Goal: Task Accomplishment & Management: Manage account settings

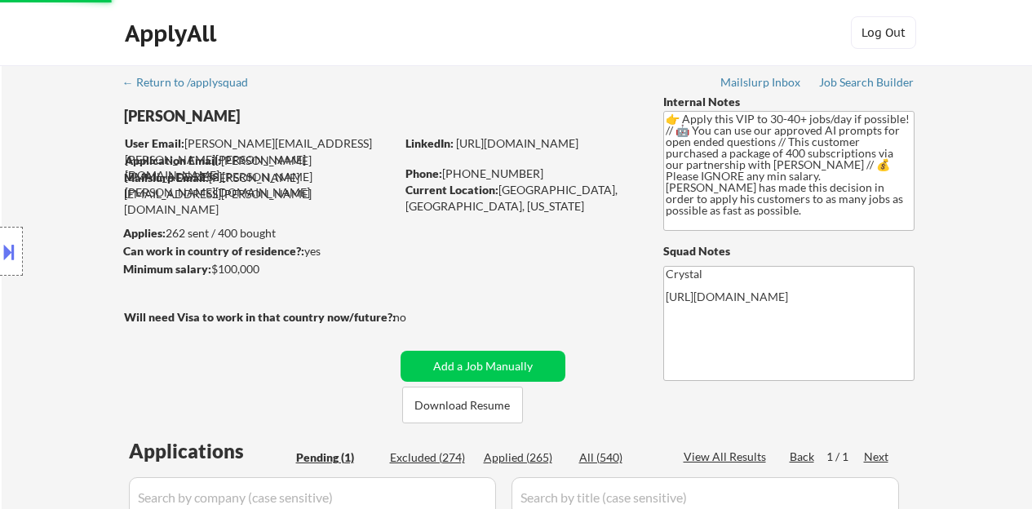
select select ""applied""
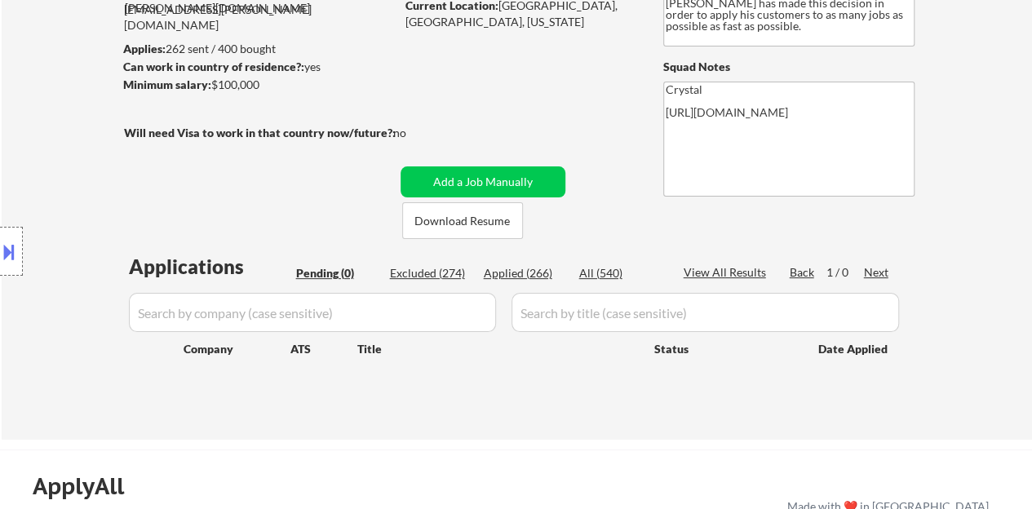
scroll to position [163, 0]
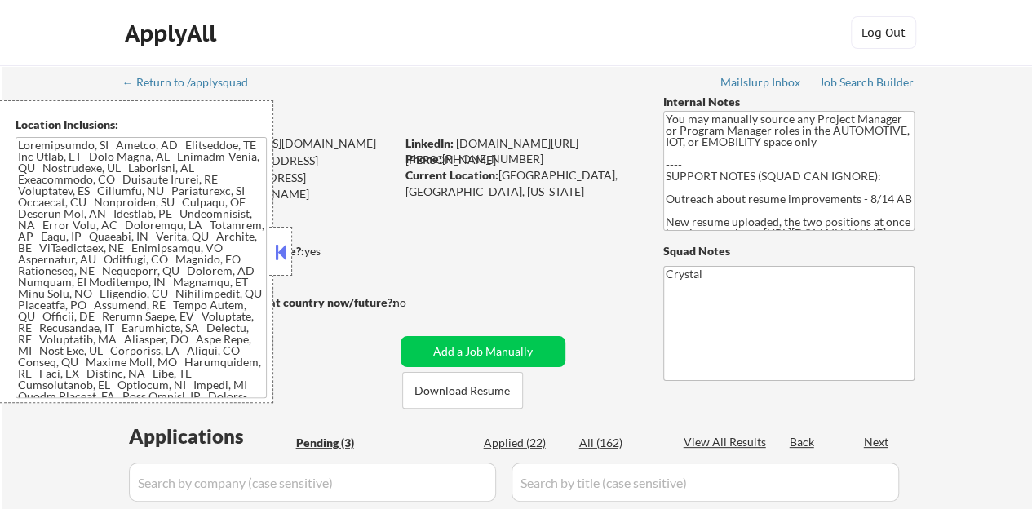
select select ""pending""
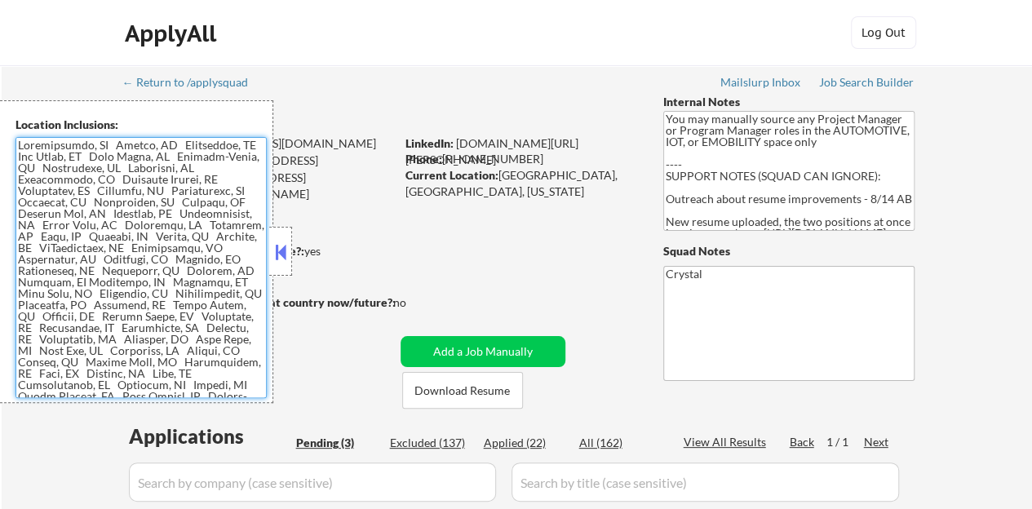
click at [266, 254] on textarea at bounding box center [140, 267] width 251 height 261
click at [278, 254] on button at bounding box center [281, 252] width 18 height 24
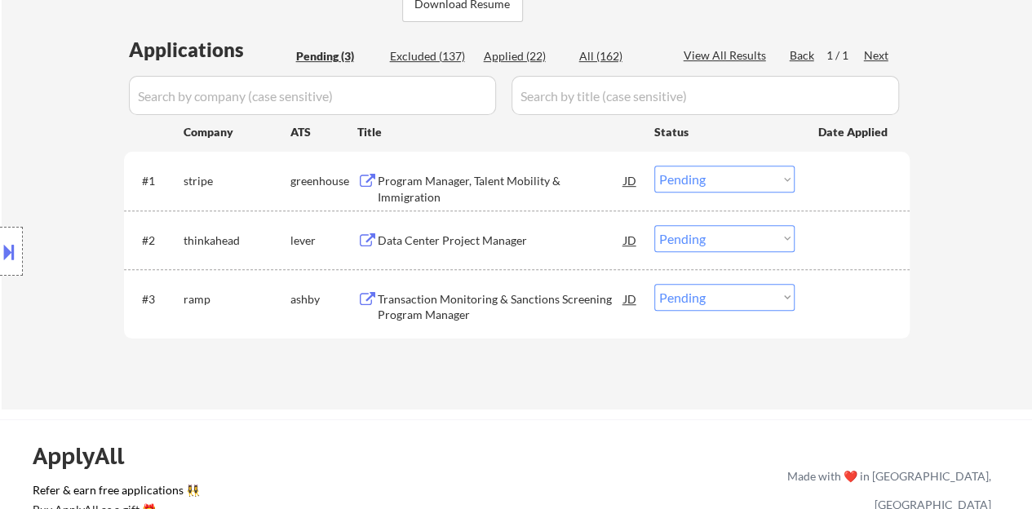
scroll to position [408, 0]
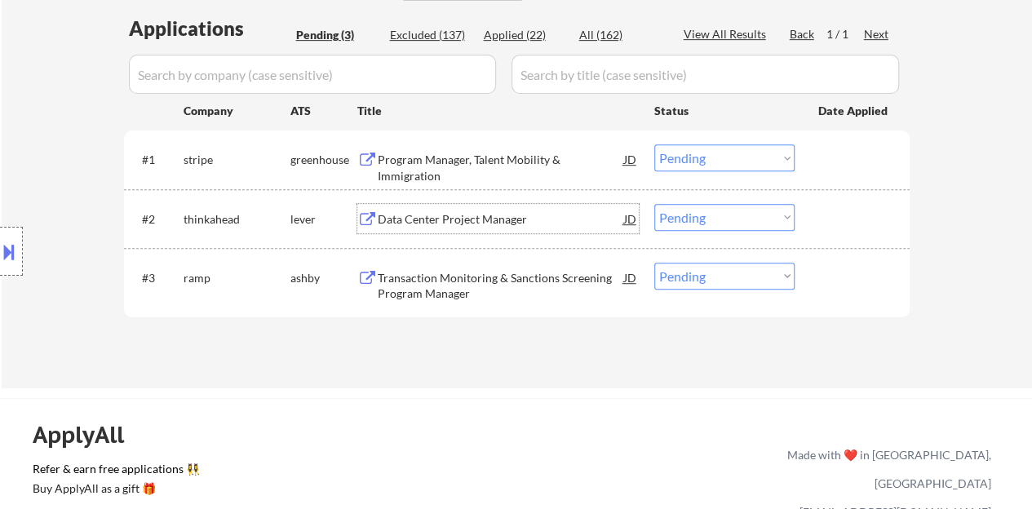
click at [502, 221] on div "Data Center Project Manager" at bounding box center [501, 219] width 246 height 16
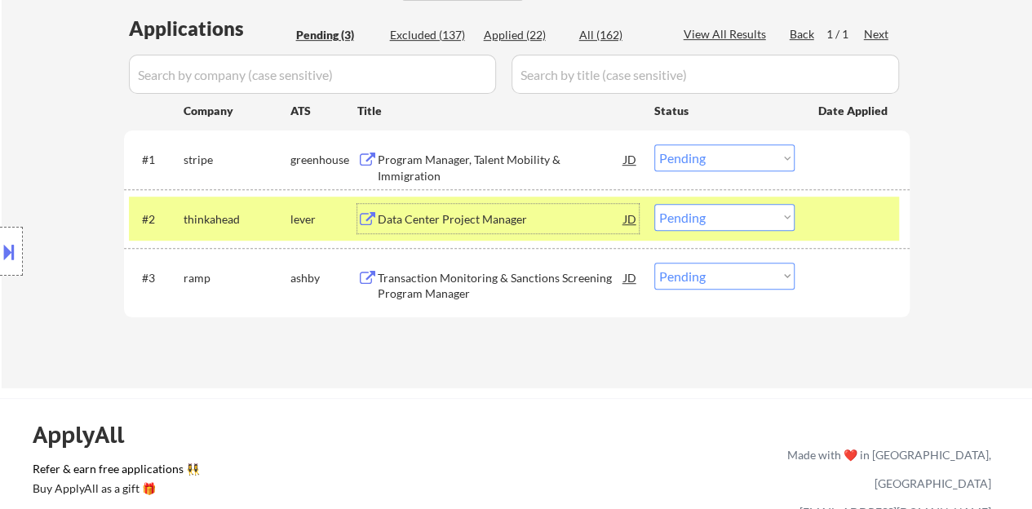
click at [714, 219] on select "Choose an option... Pending Applied Excluded (Questions) Excluded (Expired) Exc…" at bounding box center [724, 217] width 140 height 27
click at [654, 204] on select "Choose an option... Pending Applied Excluded (Questions) Excluded (Expired) Exc…" at bounding box center [724, 217] width 140 height 27
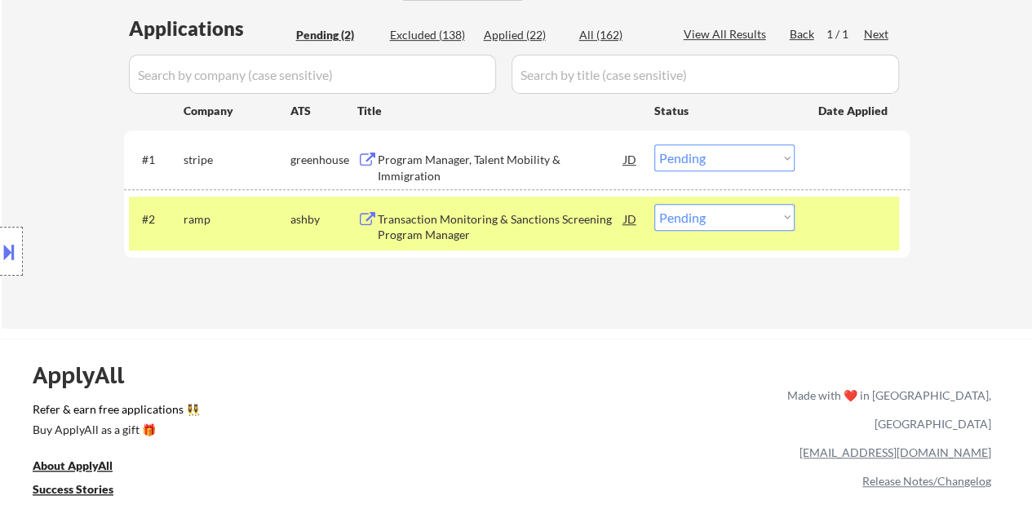
click at [454, 223] on div "Transaction Monitoring & Sanctions Screening Program Manager" at bounding box center [501, 227] width 246 height 32
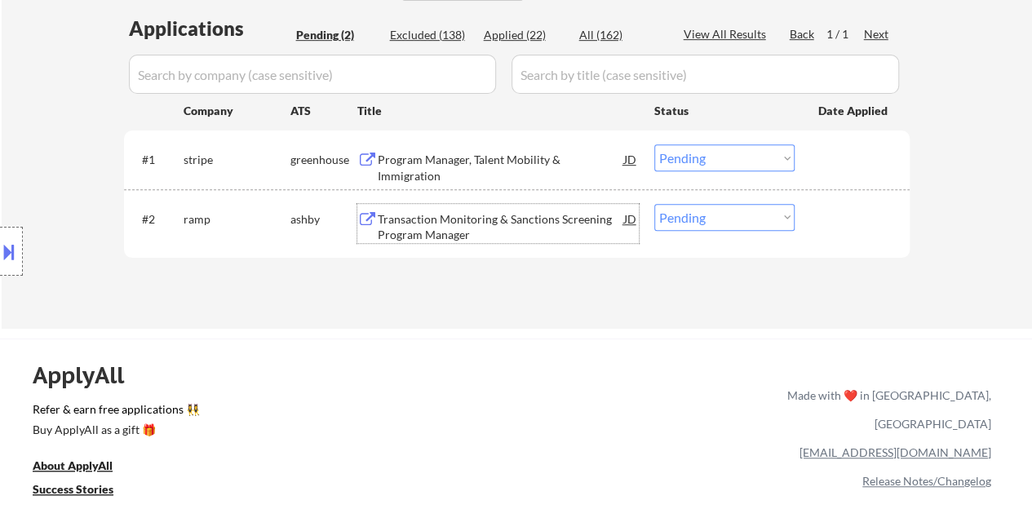
click at [719, 214] on select "Choose an option... Pending Applied Excluded (Questions) Excluded (Expired) Exc…" at bounding box center [724, 217] width 140 height 27
select select ""excluded__bad_match_""
click at [654, 204] on select "Choose an option... Pending Applied Excluded (Questions) Excluded (Expired) Exc…" at bounding box center [724, 217] width 140 height 27
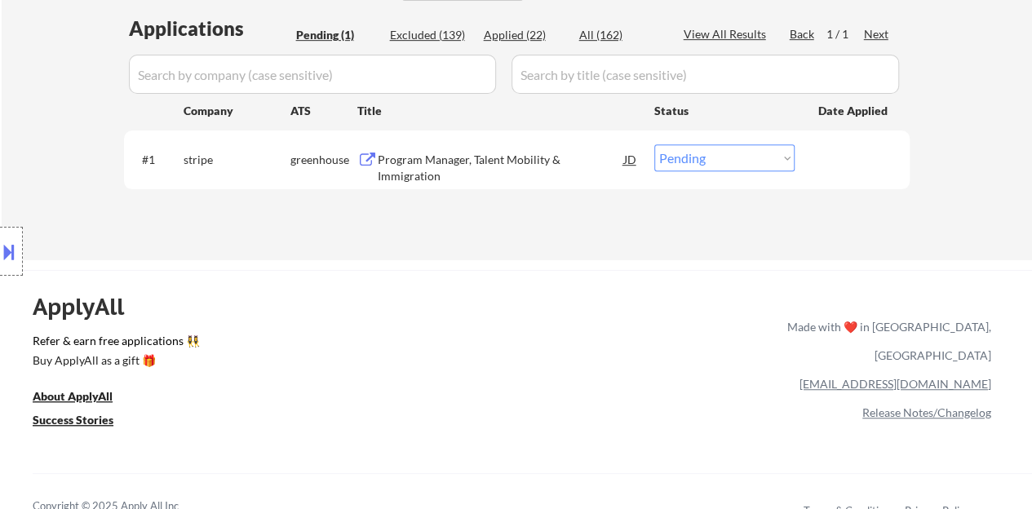
click at [564, 154] on div "Program Manager, Talent Mobility & Immigration" at bounding box center [501, 168] width 246 height 32
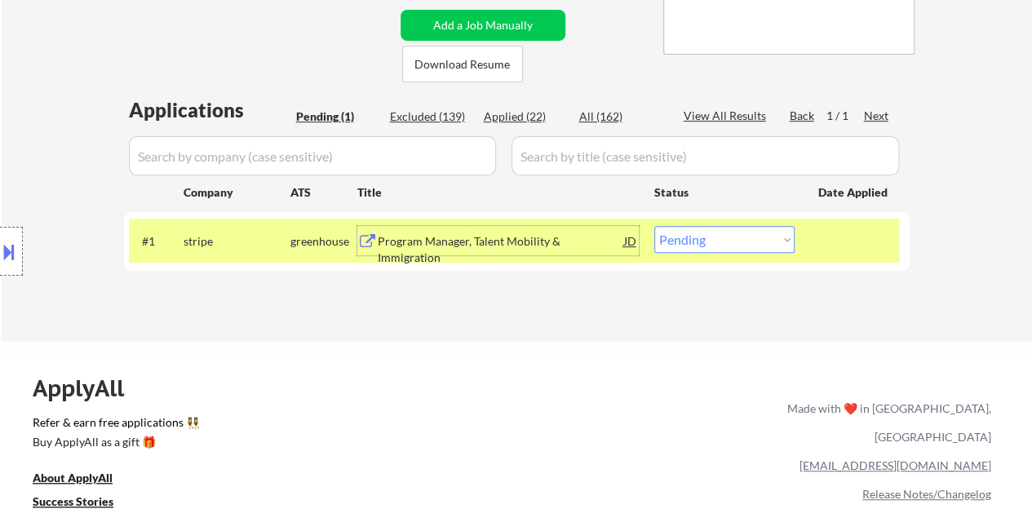
scroll to position [163, 0]
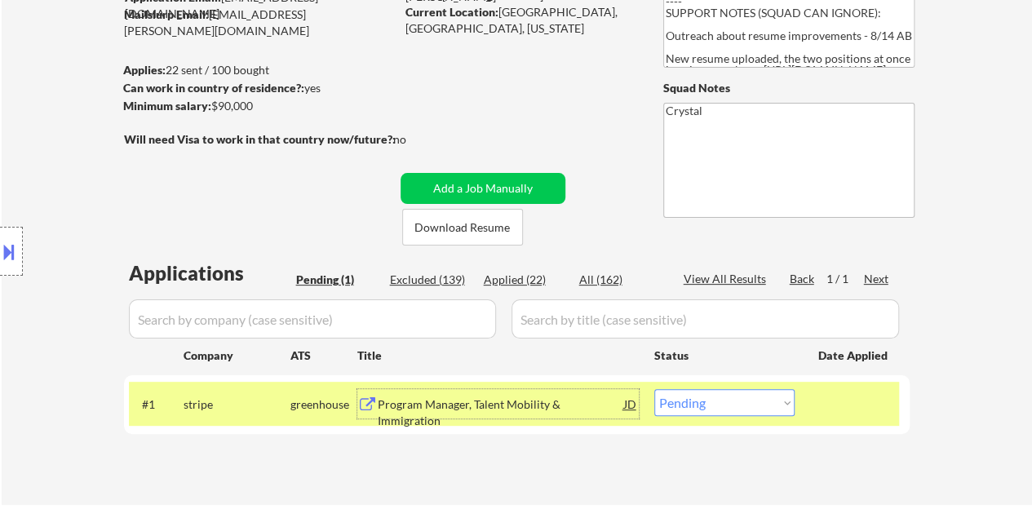
click at [768, 399] on select "Choose an option... Pending Applied Excluded (Questions) Excluded (Expired) Exc…" at bounding box center [724, 402] width 140 height 27
select select ""excluded__bad_match_""
click at [654, 389] on select "Choose an option... Pending Applied Excluded (Questions) Excluded (Expired) Exc…" at bounding box center [724, 402] width 140 height 27
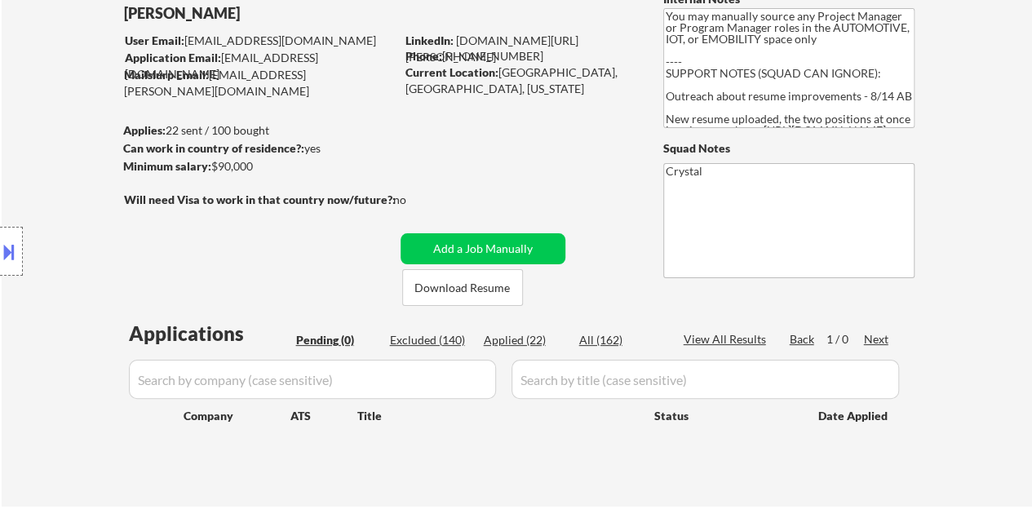
scroll to position [82, 0]
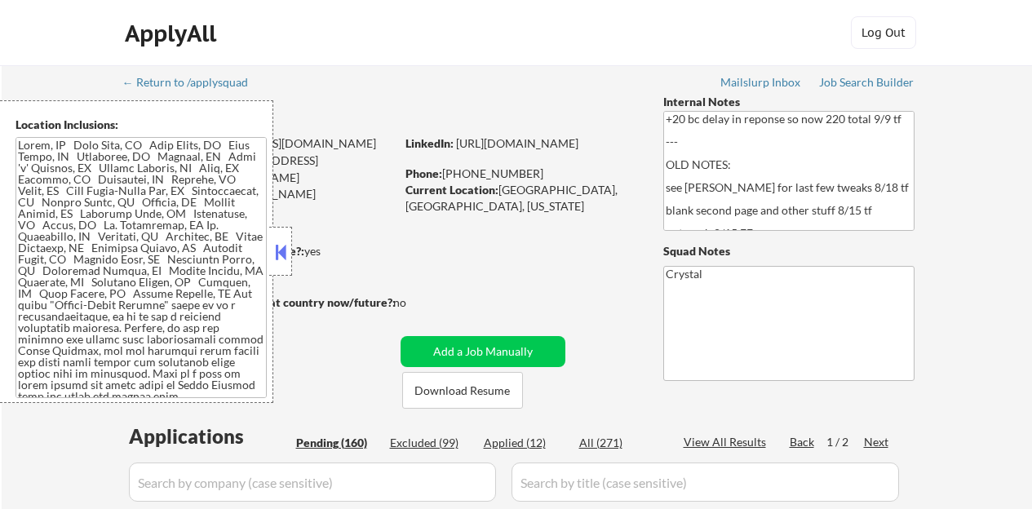
select select ""pending""
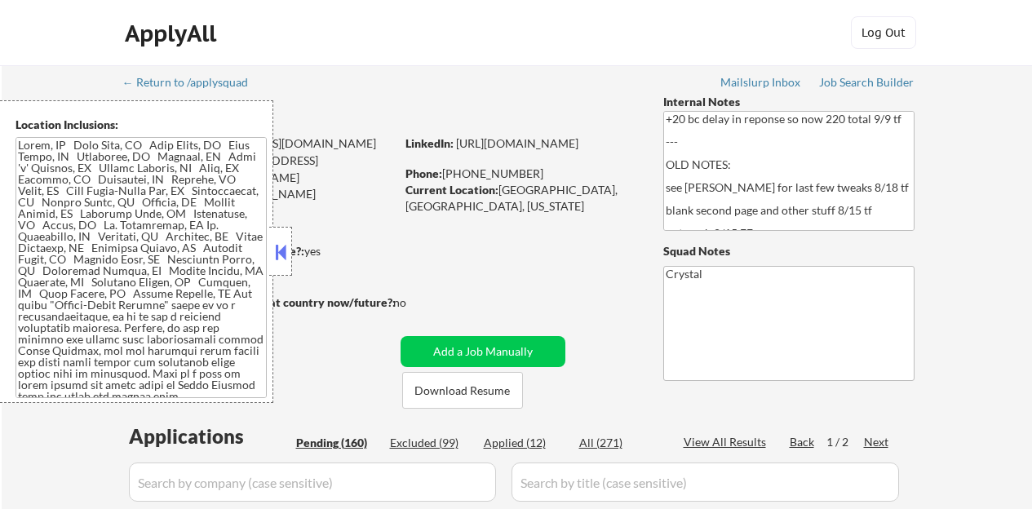
select select ""pending""
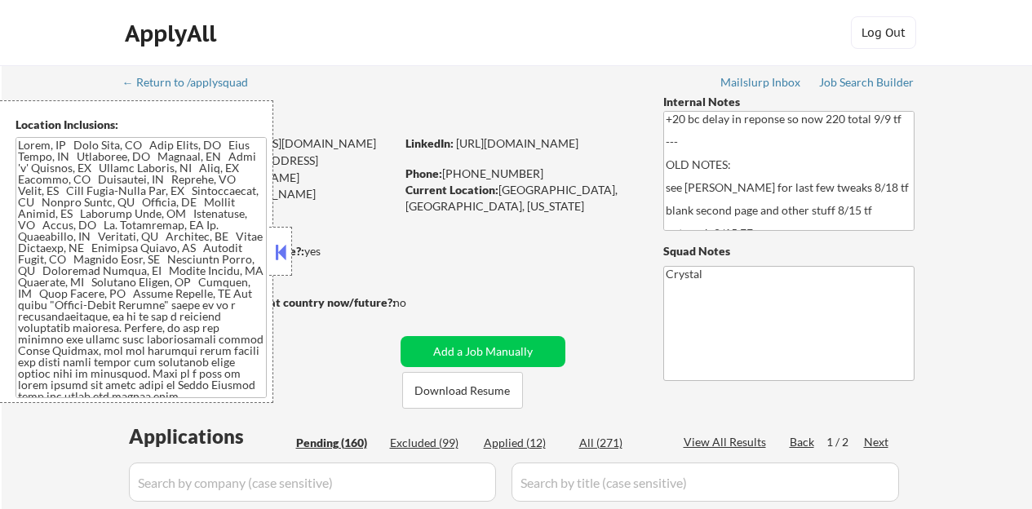
select select ""pending""
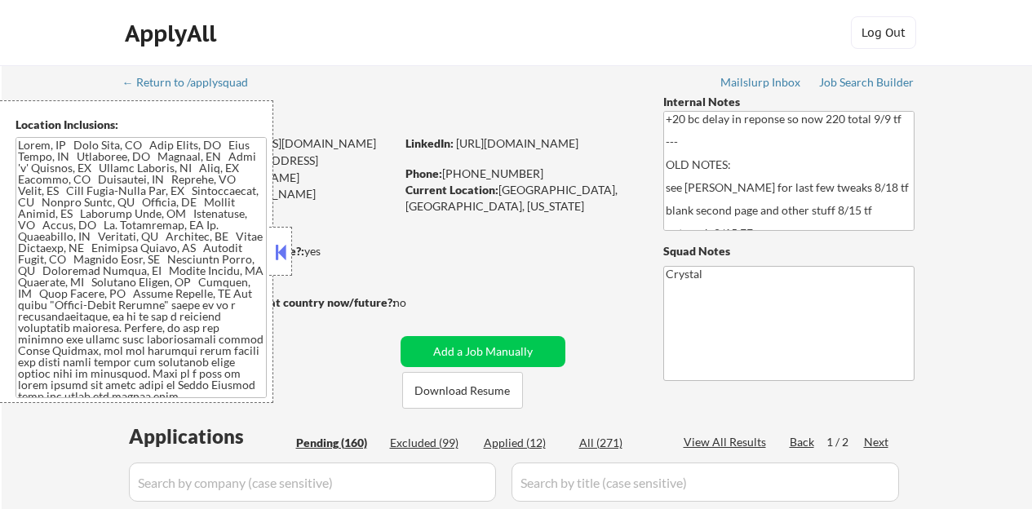
select select ""pending""
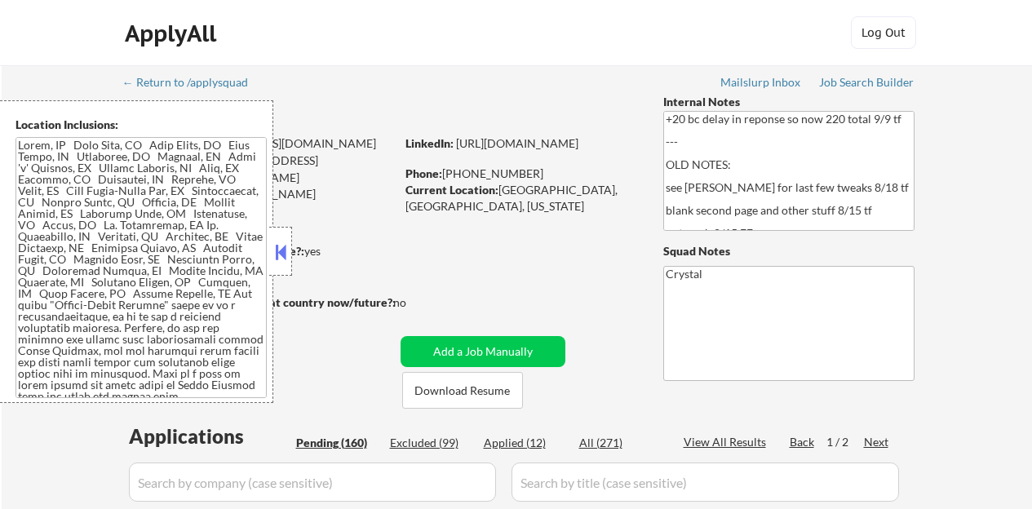
select select ""pending""
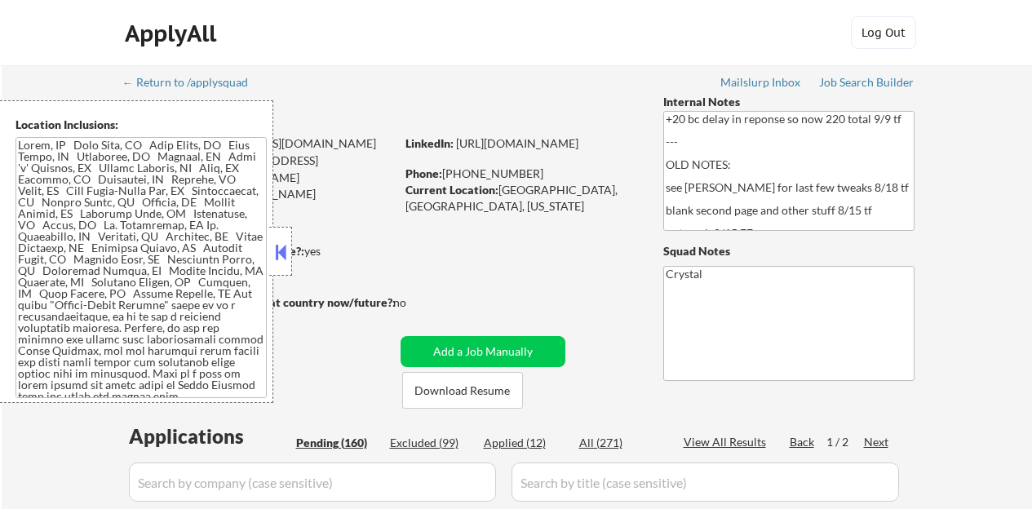
select select ""pending""
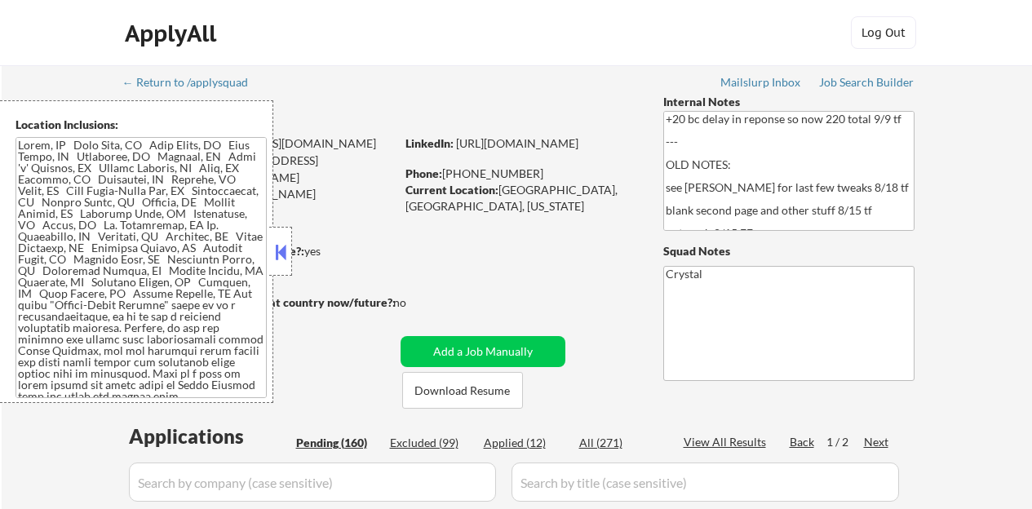
select select ""pending""
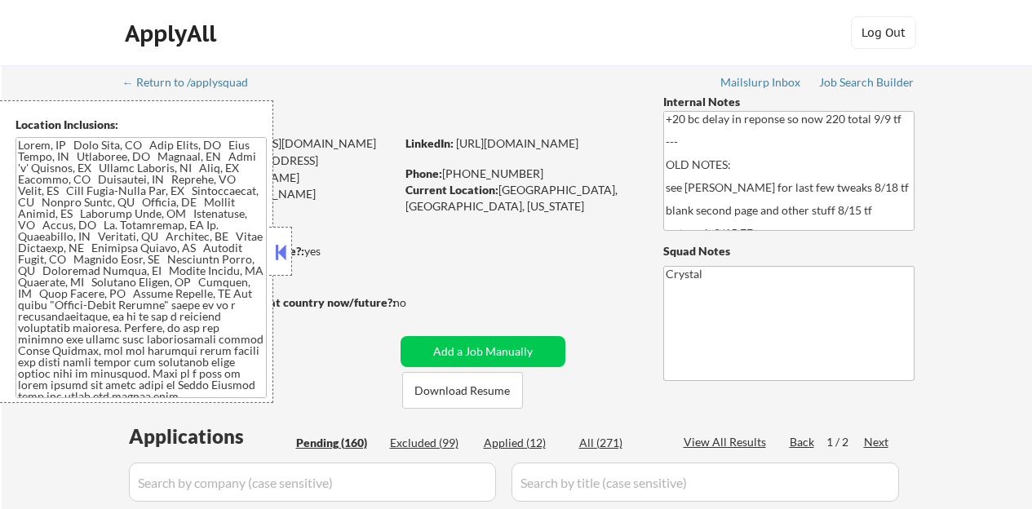
select select ""pending""
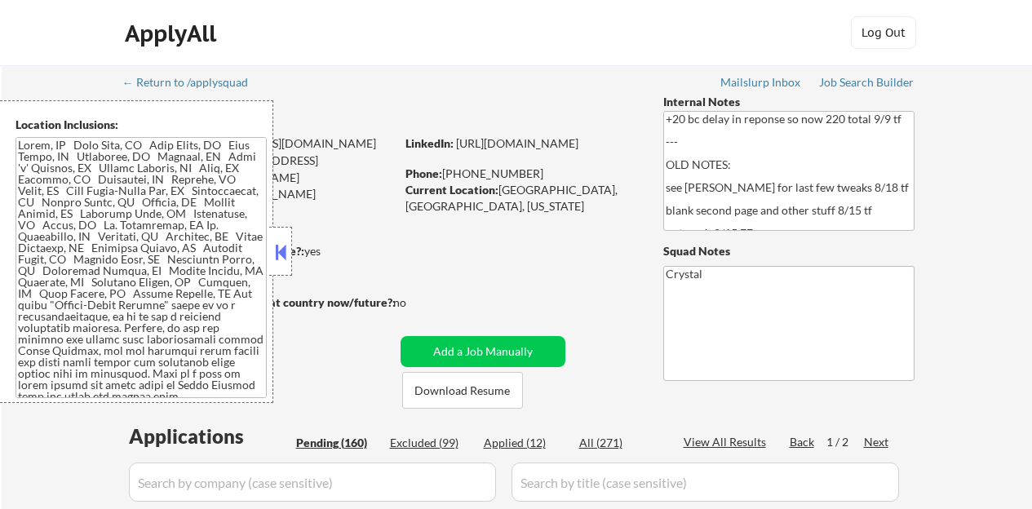
select select ""pending""
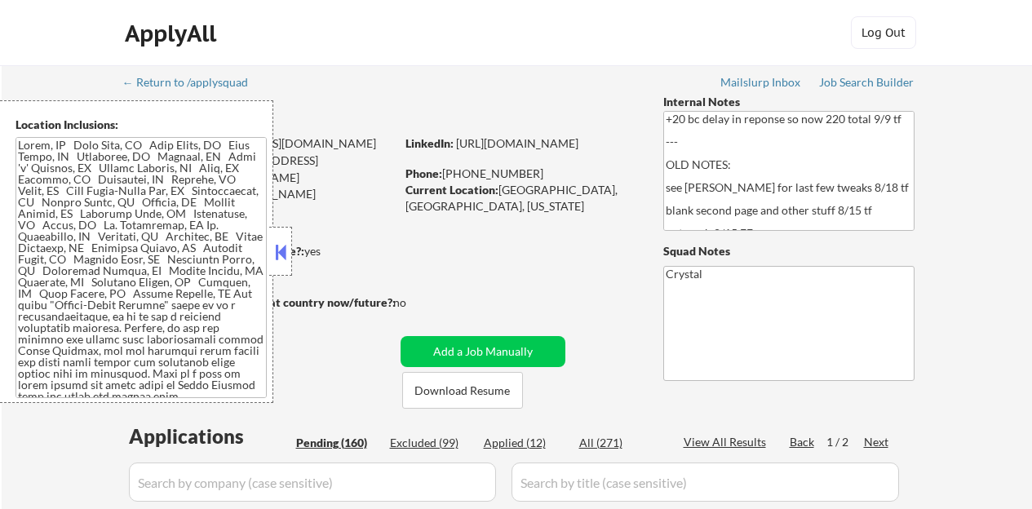
select select ""pending""
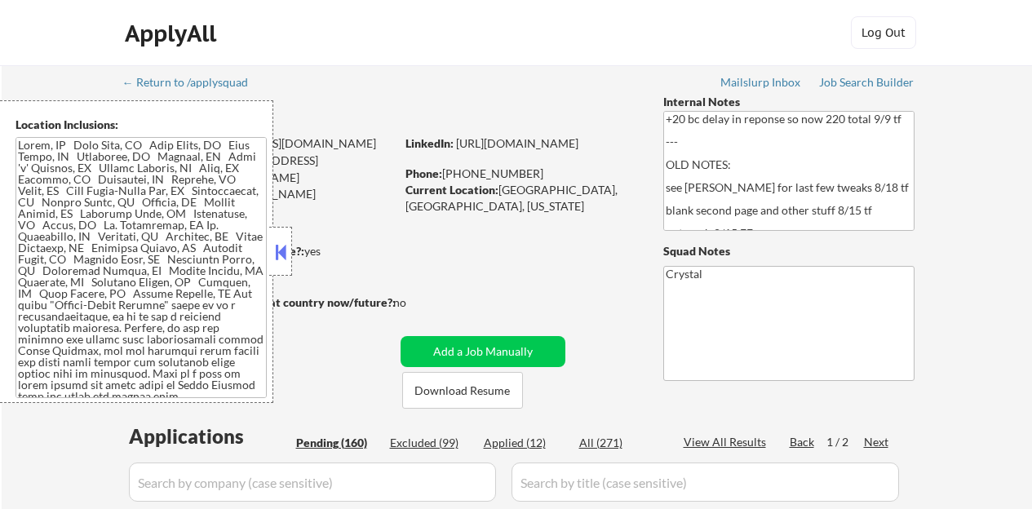
select select ""pending""
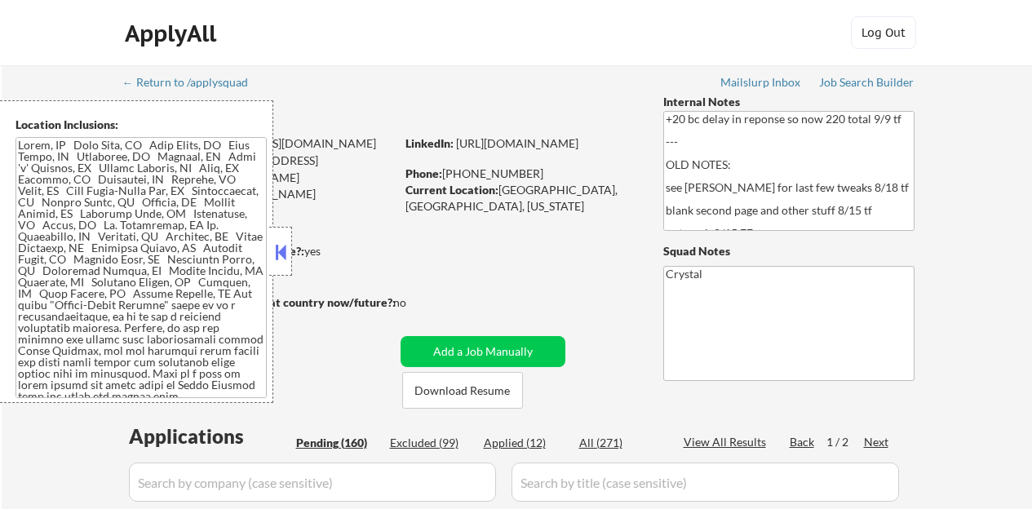
select select ""pending""
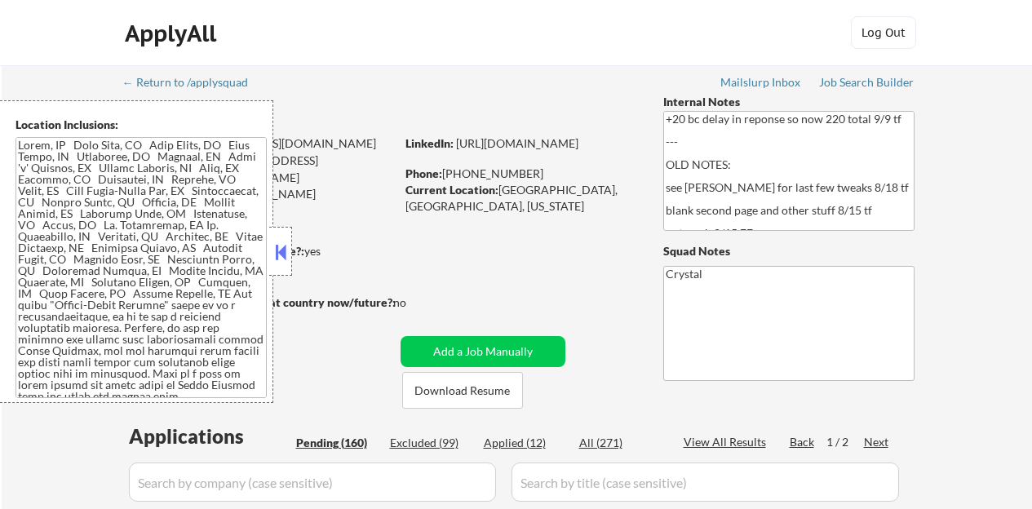
select select ""pending""
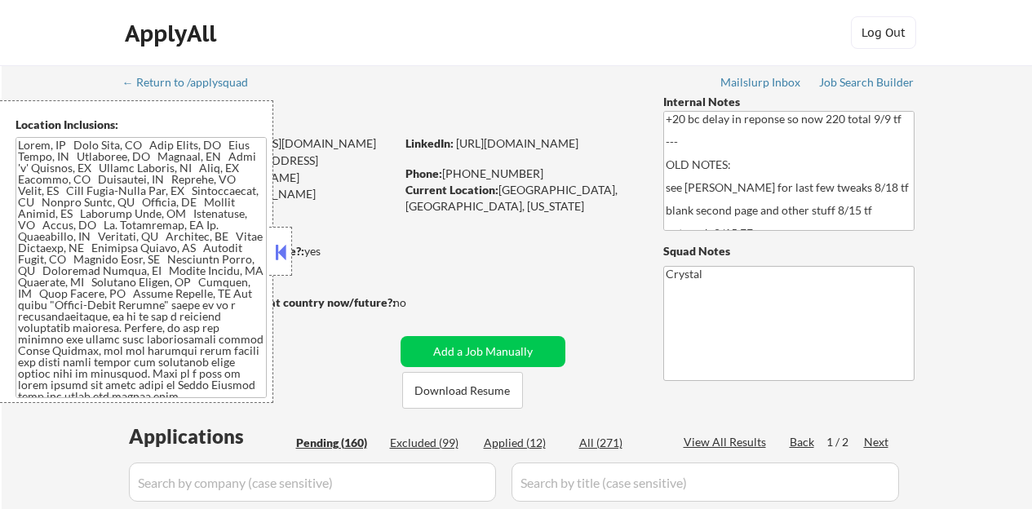
select select ""pending""
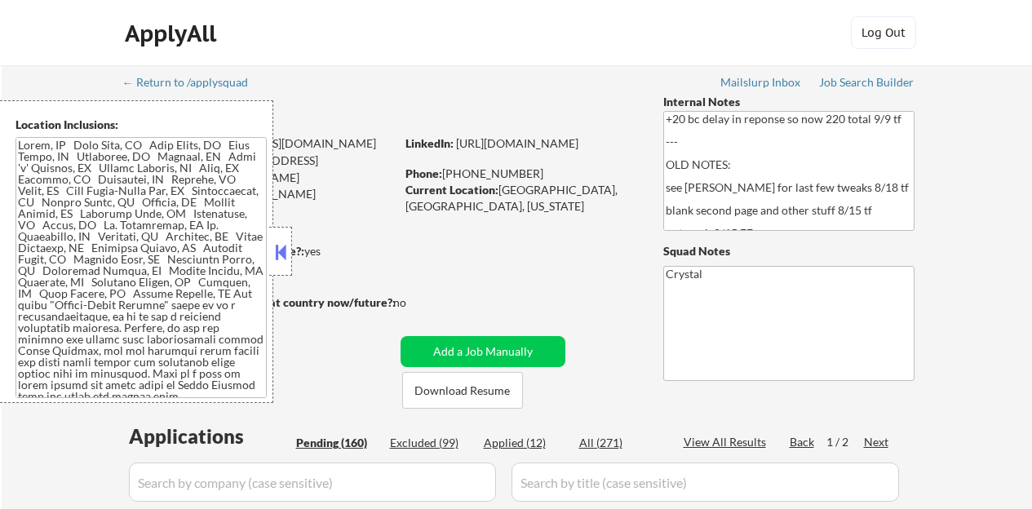
select select ""pending""
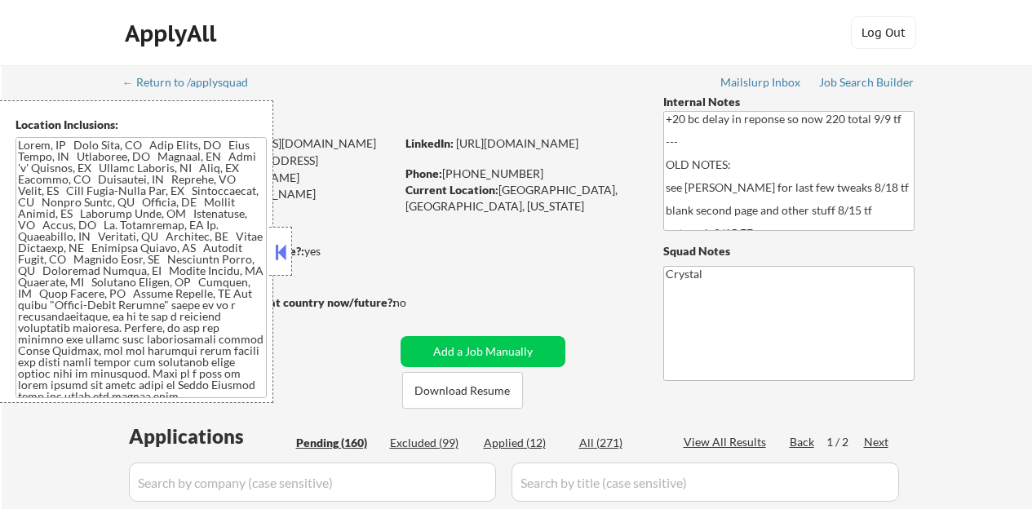
select select ""pending""
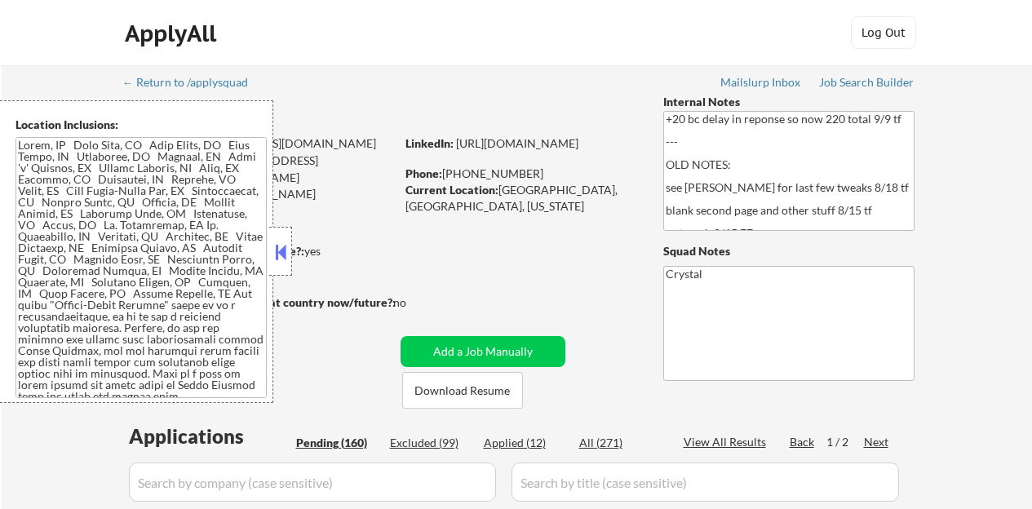
select select ""pending""
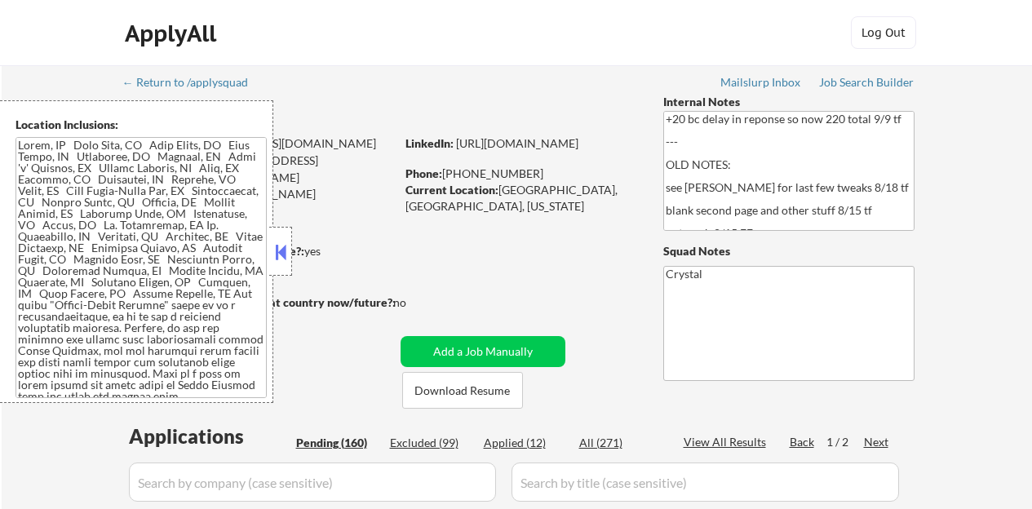
select select ""pending""
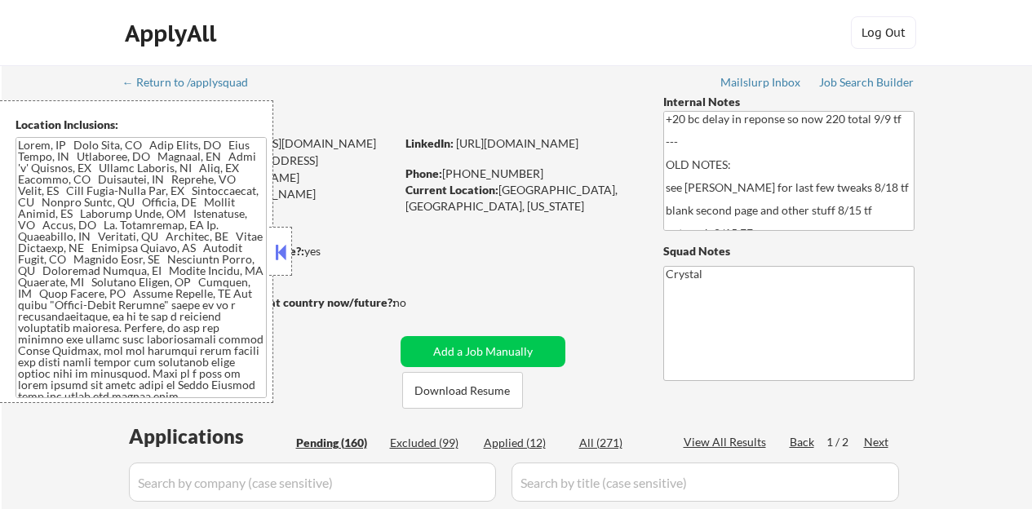
select select ""pending""
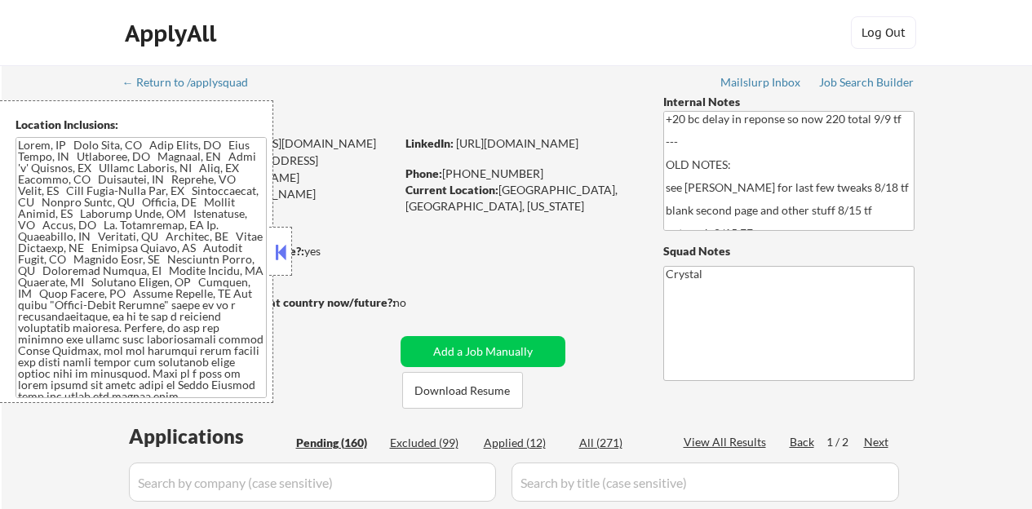
select select ""pending""
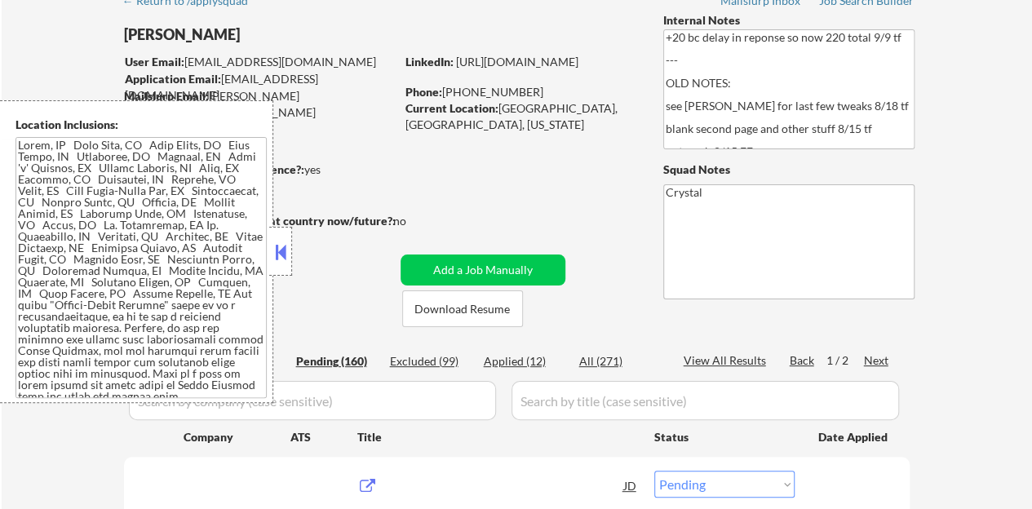
click at [277, 259] on button at bounding box center [281, 252] width 18 height 24
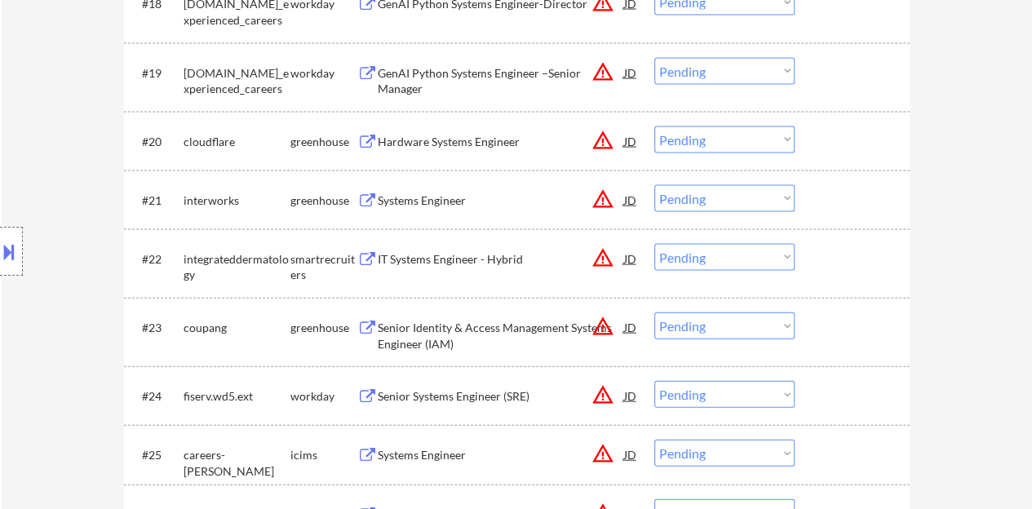
scroll to position [1631, 0]
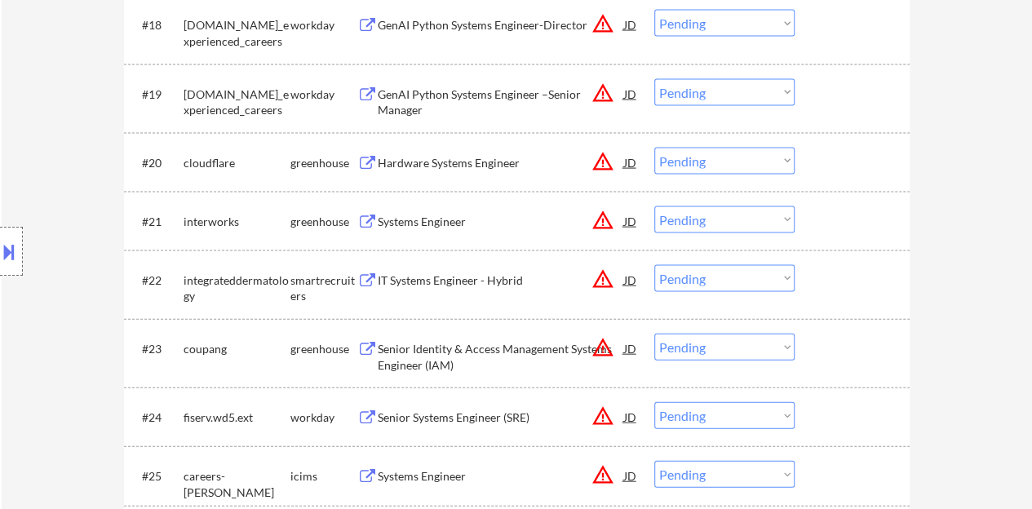
click at [626, 216] on div "JD" at bounding box center [630, 220] width 16 height 29
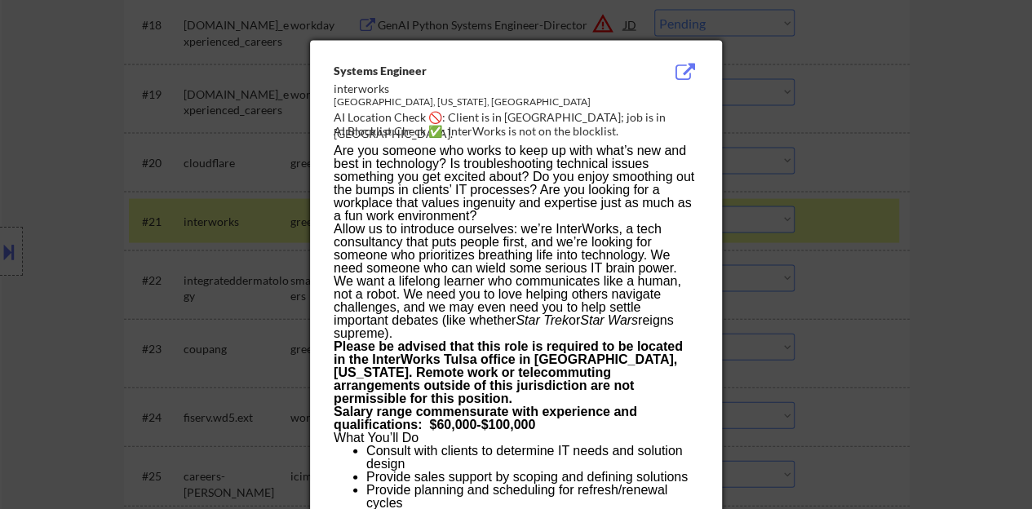
click at [871, 227] on div at bounding box center [516, 254] width 1032 height 509
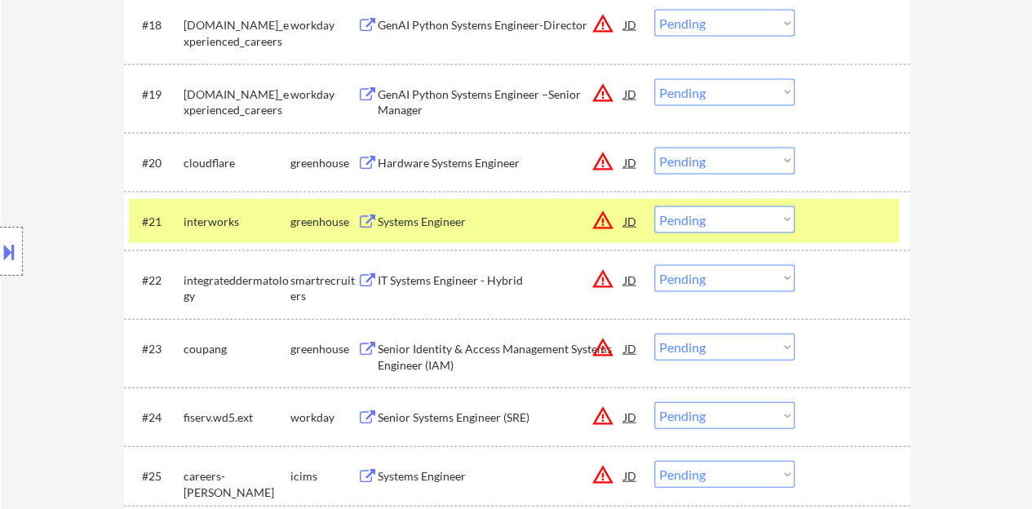
click at [0, 260] on button at bounding box center [9, 251] width 18 height 27
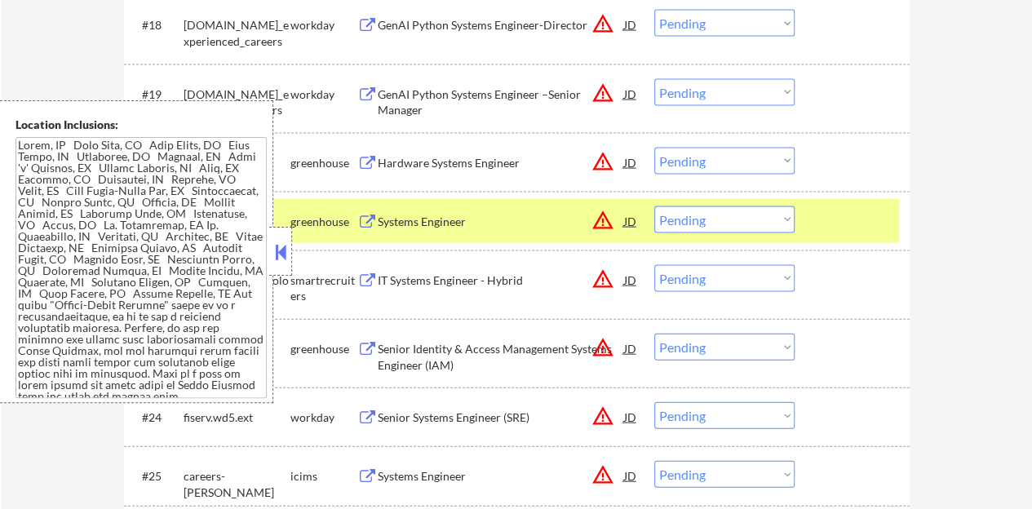
scroll to position [223, 0]
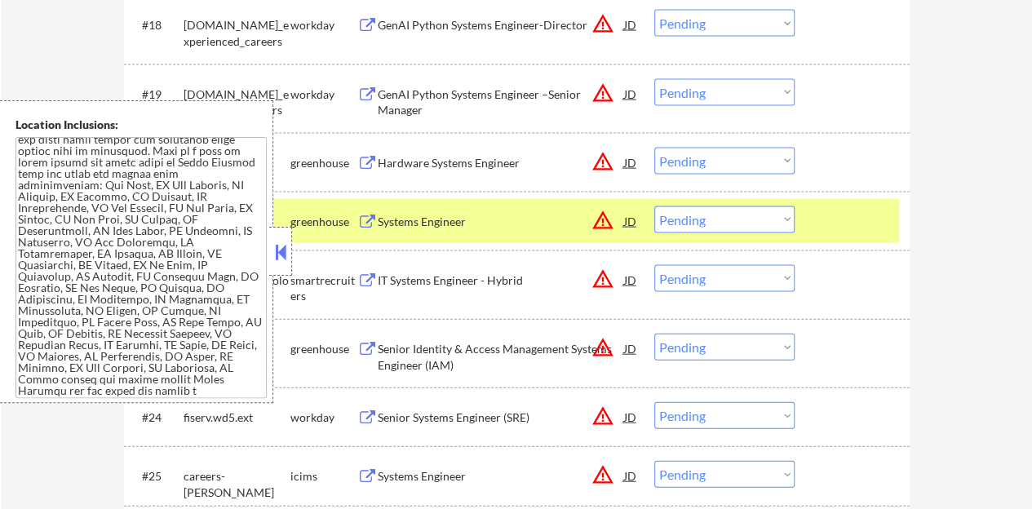
drag, startPoint x: 277, startPoint y: 262, endPoint x: 405, endPoint y: 188, distance: 147.6
click at [277, 260] on button at bounding box center [281, 252] width 18 height 24
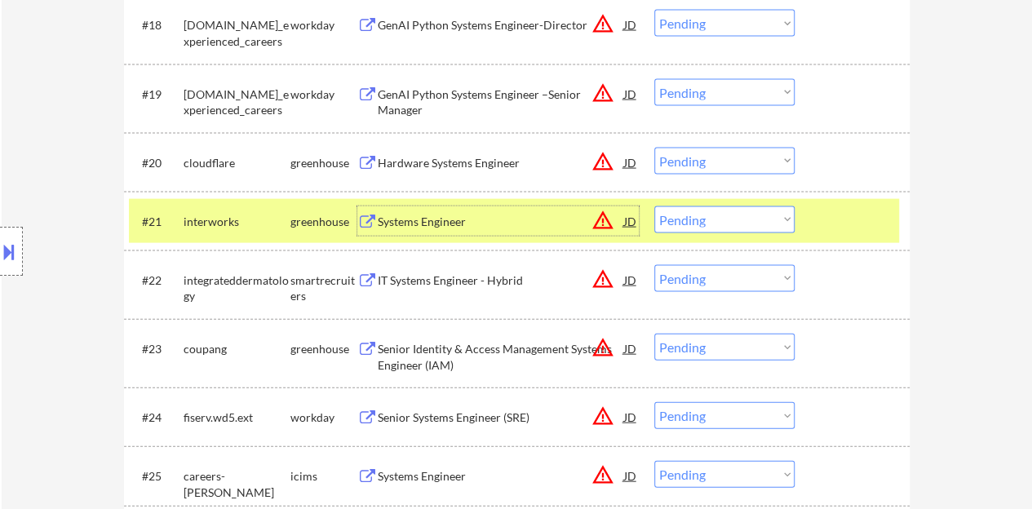
click at [408, 214] on div "Systems Engineer" at bounding box center [501, 222] width 246 height 16
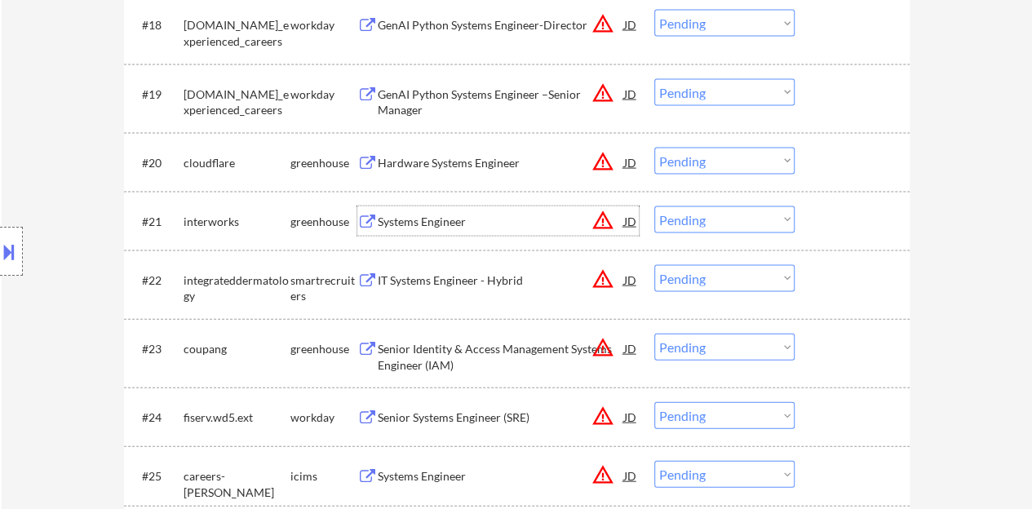
click at [869, 218] on div at bounding box center [854, 220] width 72 height 29
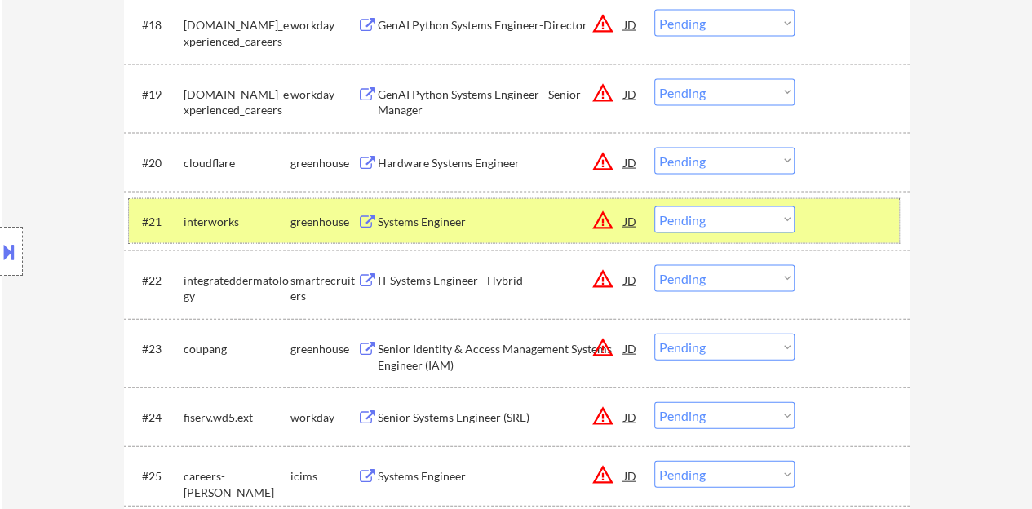
click at [692, 214] on select "Choose an option... Pending Applied Excluded (Questions) Excluded (Expired) Exc…" at bounding box center [724, 219] width 140 height 27
click at [654, 206] on select "Choose an option... Pending Applied Excluded (Questions) Excluded (Expired) Exc…" at bounding box center [724, 219] width 140 height 27
select select ""pending""
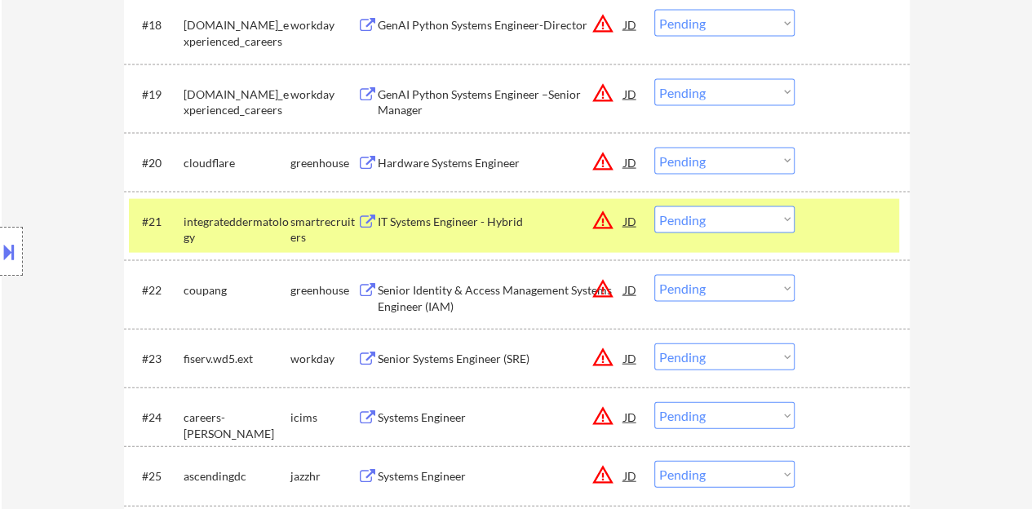
select select ""pending""
click at [809, 210] on div "#21 integrateddermatology smartrecruiters IT Systems Engineer - Hybrid JD warni…" at bounding box center [514, 226] width 770 height 54
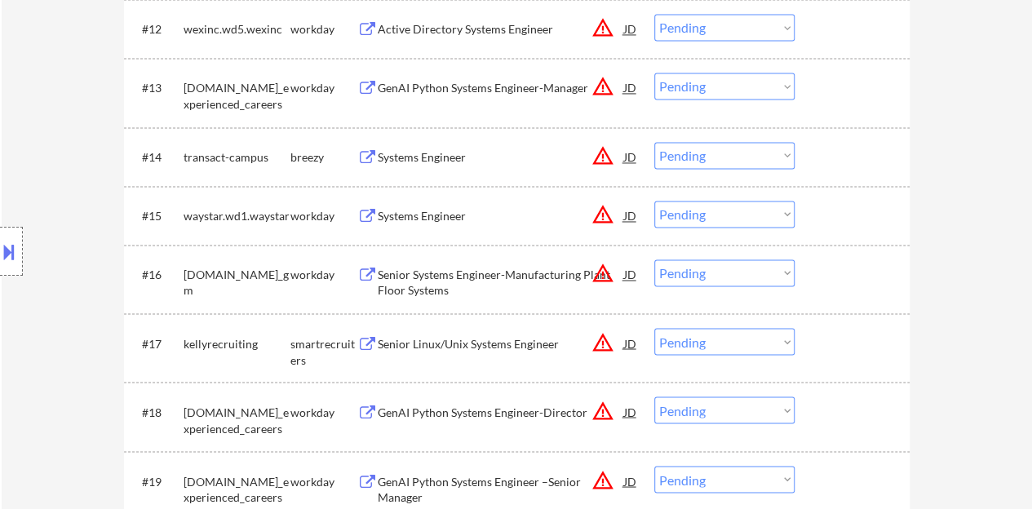
scroll to position [1223, 0]
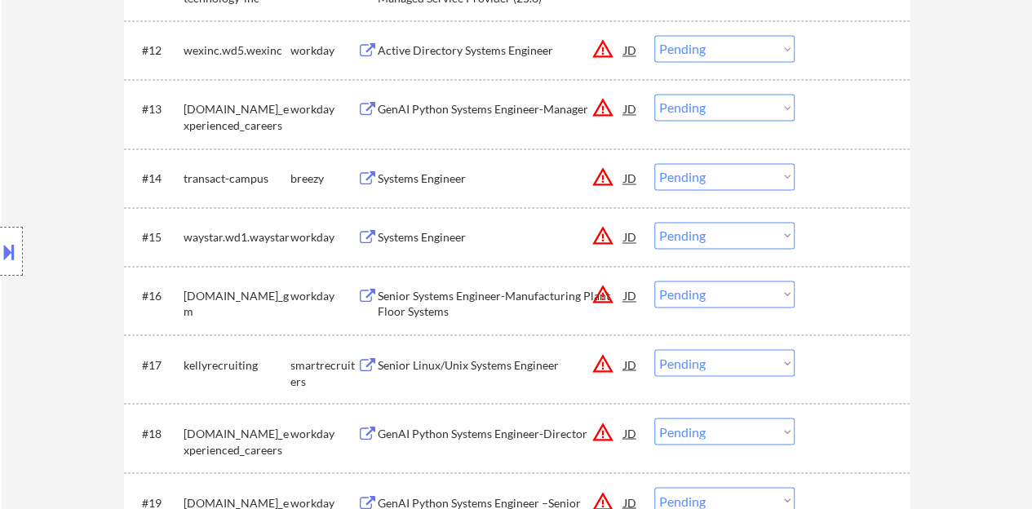
click at [633, 236] on div "JD" at bounding box center [630, 236] width 16 height 29
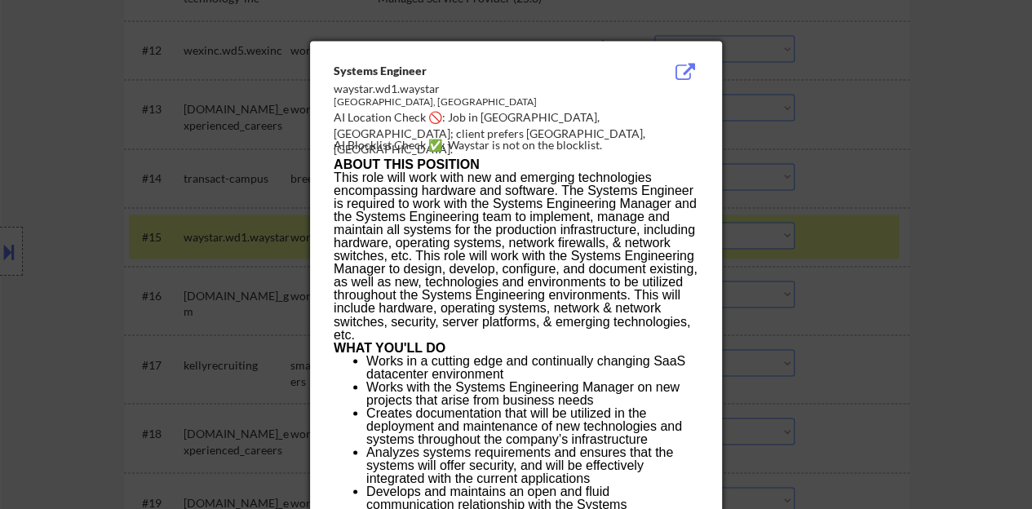
click at [225, 249] on div at bounding box center [516, 254] width 1032 height 509
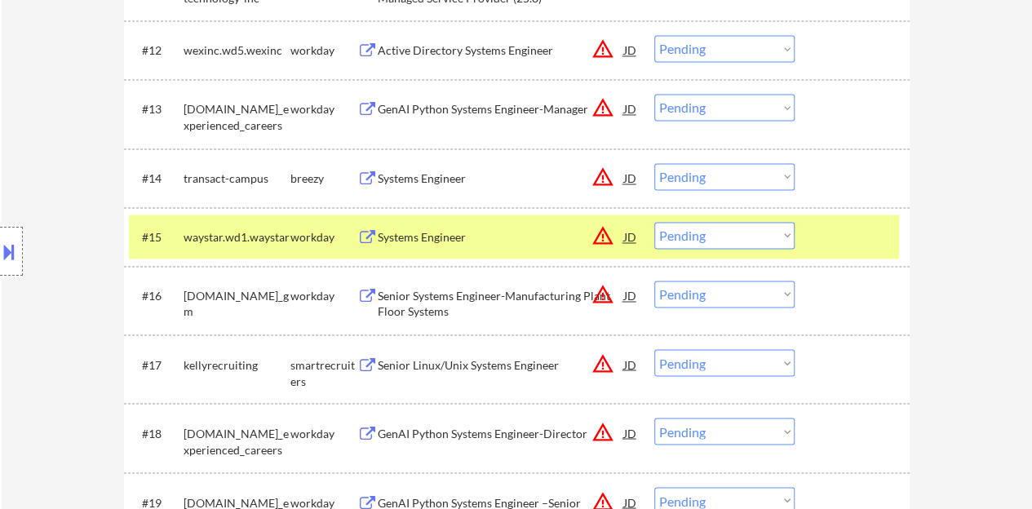
click at [0, 259] on button at bounding box center [9, 251] width 18 height 27
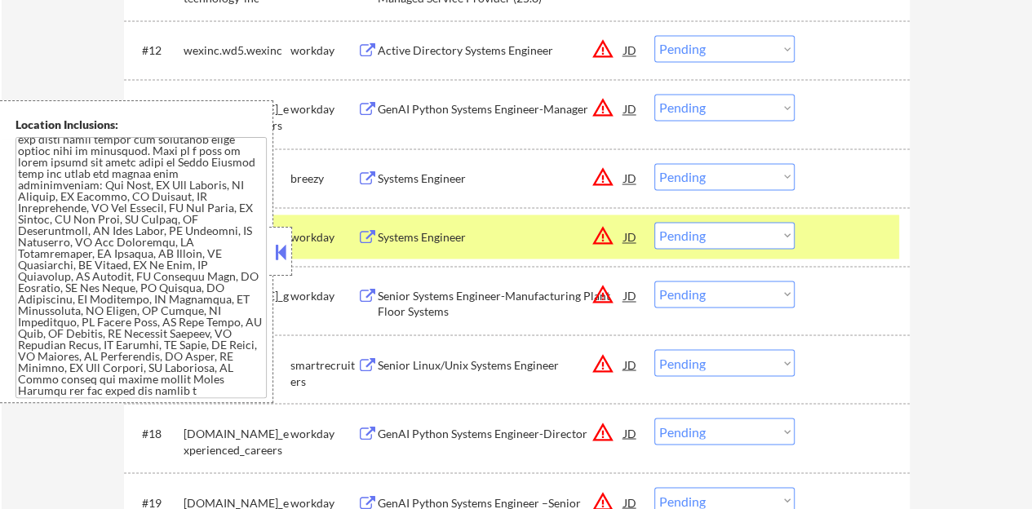
click at [279, 242] on button at bounding box center [281, 252] width 18 height 24
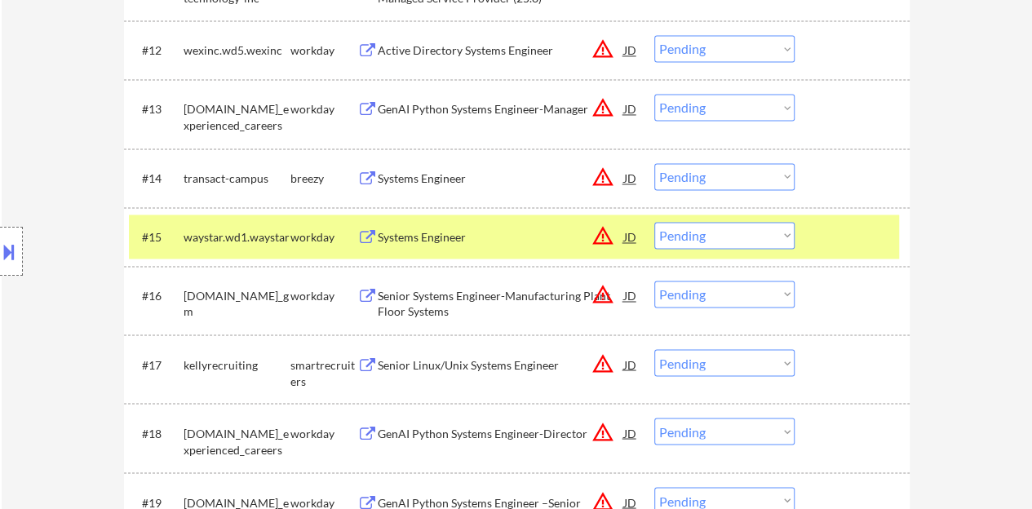
click at [421, 224] on div "Systems Engineer" at bounding box center [501, 236] width 246 height 29
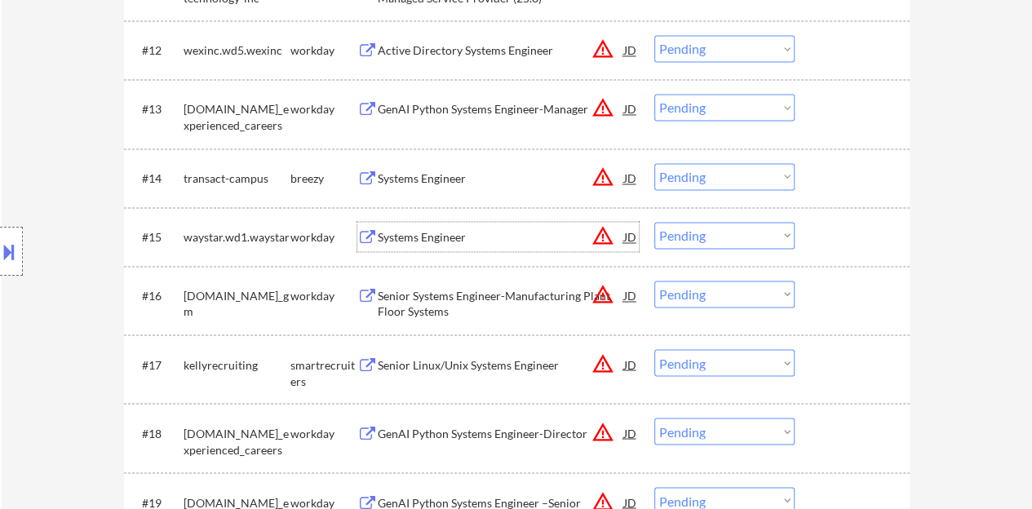
click at [878, 250] on div "#15 waystar.wd1.waystar workday Systems Engineer JD warning_amber Choose an opt…" at bounding box center [514, 236] width 770 height 44
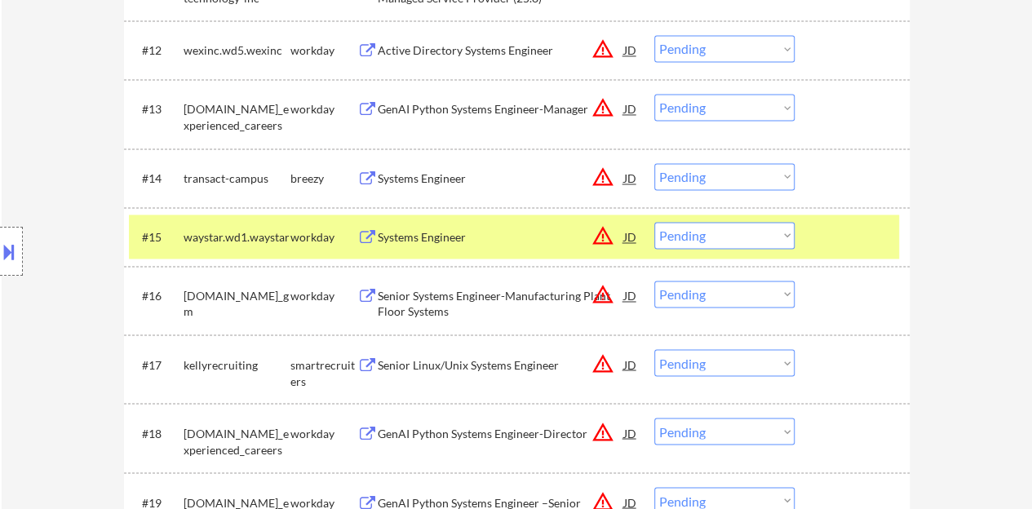
click at [0, 244] on button at bounding box center [9, 251] width 18 height 27
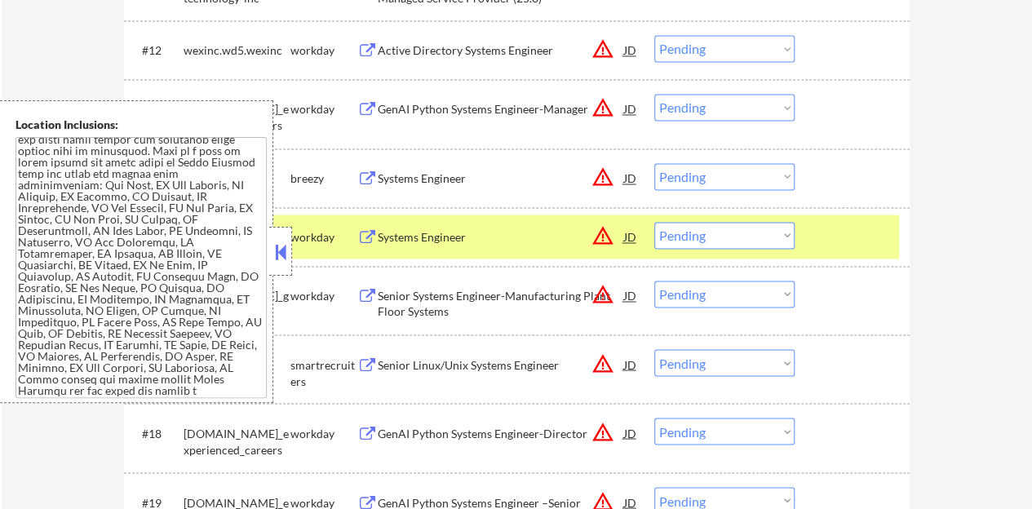
click at [282, 253] on button at bounding box center [281, 252] width 18 height 24
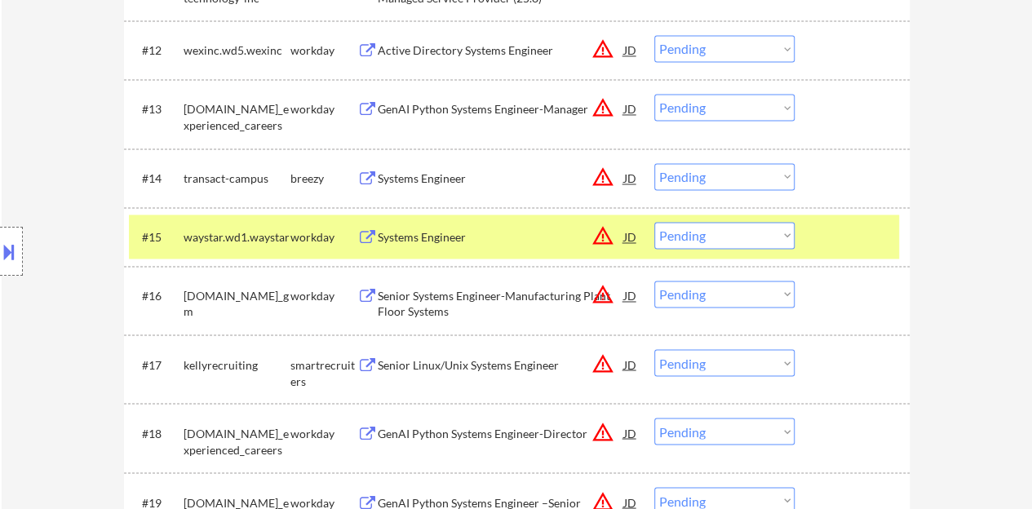
drag, startPoint x: 735, startPoint y: 236, endPoint x: 736, endPoint y: 246, distance: 10.6
click at [736, 236] on select "Choose an option... Pending Applied Excluded (Questions) Excluded (Expired) Exc…" at bounding box center [724, 235] width 140 height 27
click at [654, 222] on select "Choose an option... Pending Applied Excluded (Questions) Excluded (Expired) Exc…" at bounding box center [724, 235] width 140 height 27
select select ""pending""
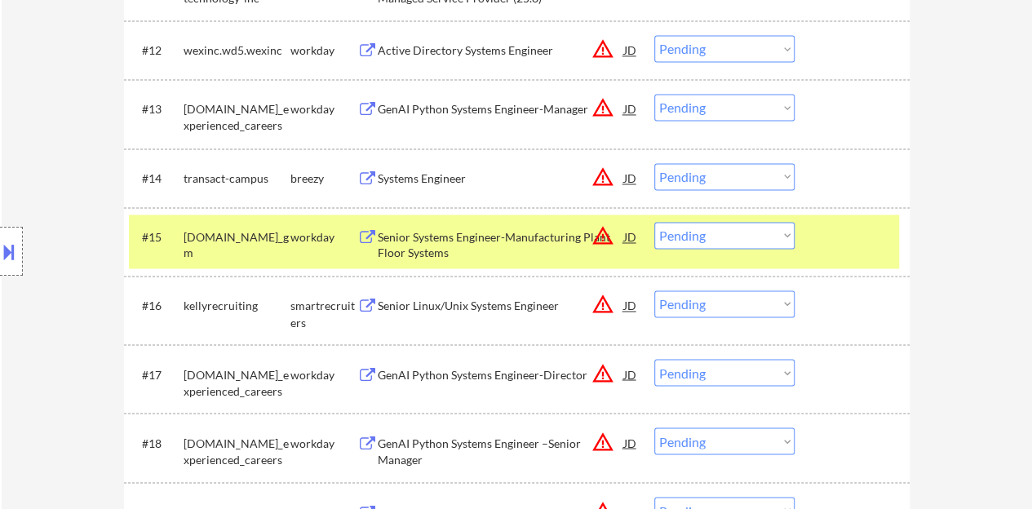
drag, startPoint x: 838, startPoint y: 252, endPoint x: 699, endPoint y: 285, distance: 143.4
click at [839, 252] on div "#15 [DOMAIN_NAME]_gm workday Senior Systems Engineer-Manufacturing Plant Floor …" at bounding box center [514, 241] width 770 height 54
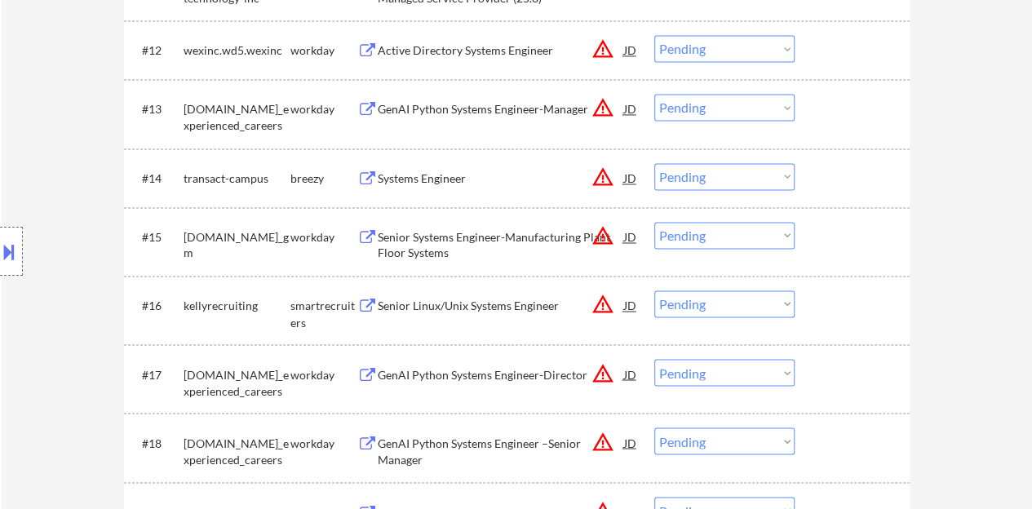
click at [631, 183] on div "JD" at bounding box center [630, 177] width 16 height 29
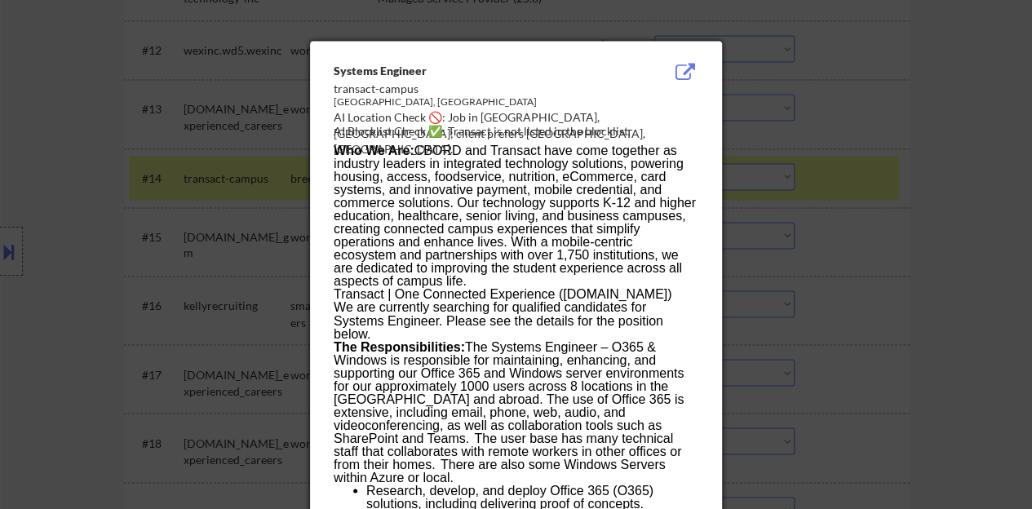
click at [794, 307] on div at bounding box center [516, 254] width 1032 height 509
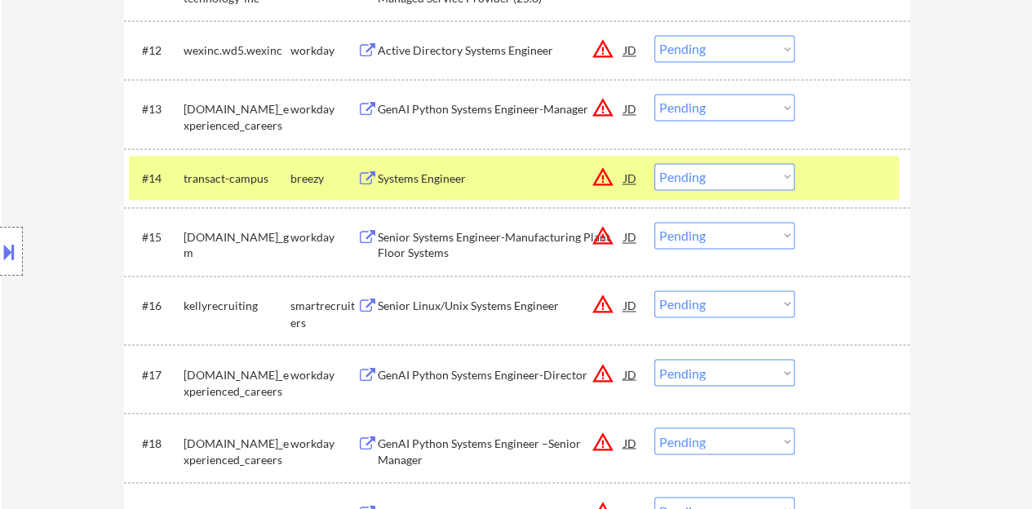
click at [16, 250] on button at bounding box center [9, 251] width 18 height 27
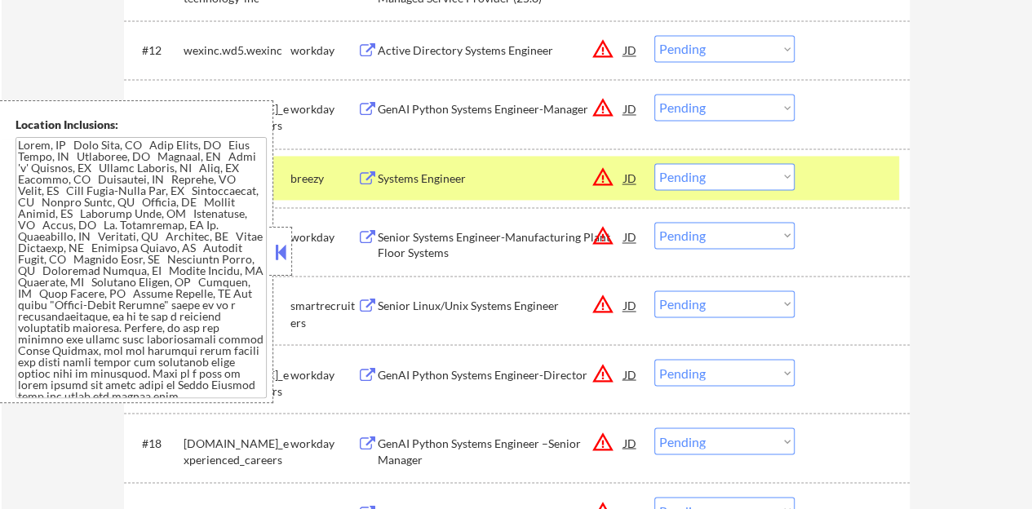
scroll to position [152, 0]
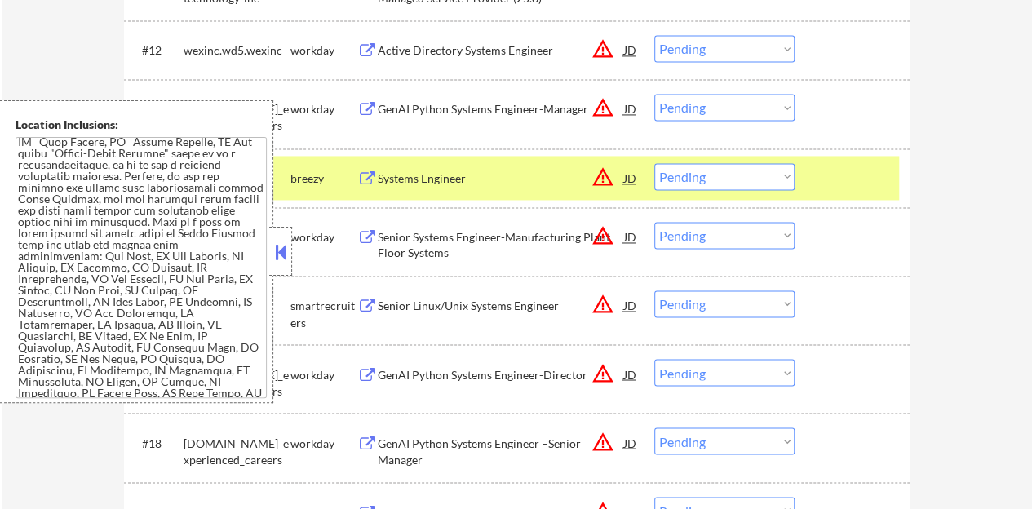
click at [277, 251] on button at bounding box center [281, 252] width 18 height 24
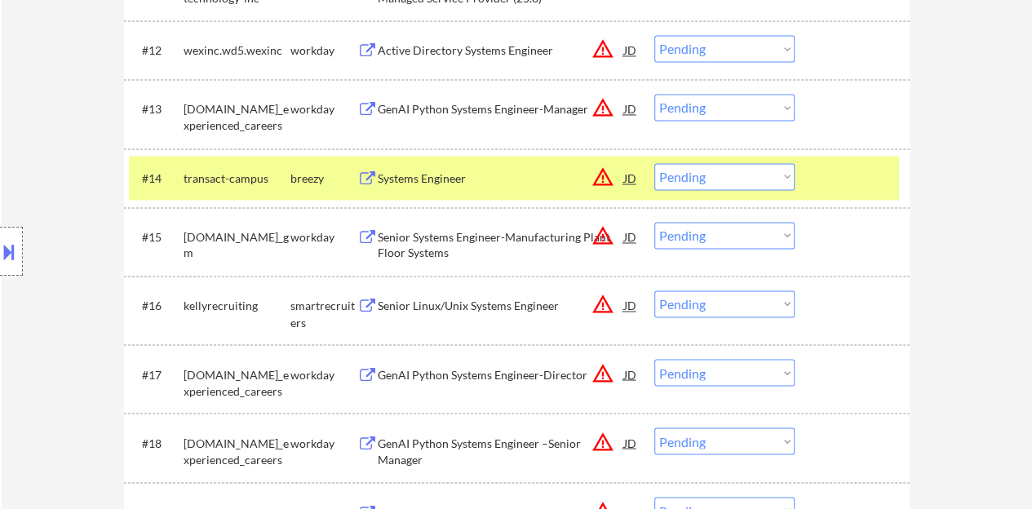
click at [403, 170] on div "Systems Engineer" at bounding box center [501, 178] width 246 height 16
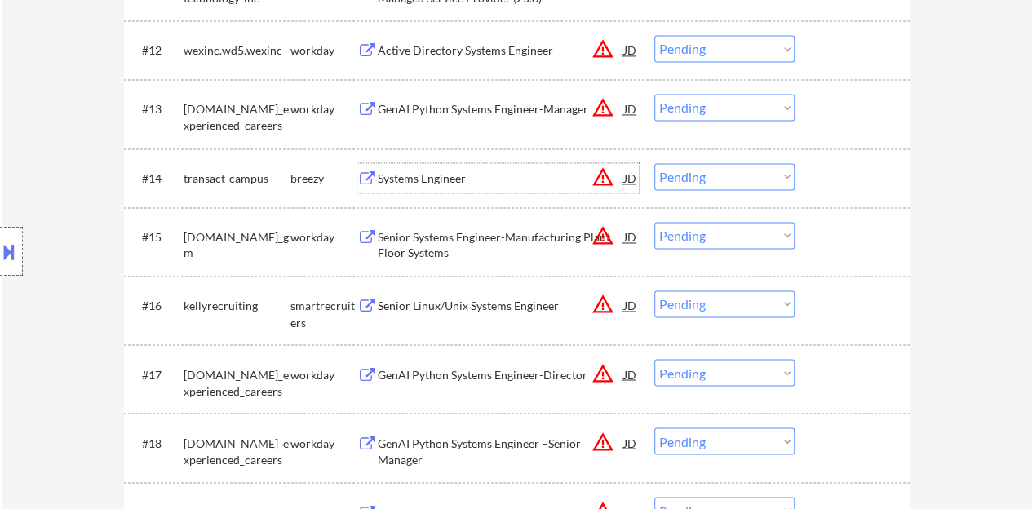
click at [816, 183] on div "#14 transact-campus breezy Systems Engineer JD warning_amber Choose an option..…" at bounding box center [514, 178] width 770 height 44
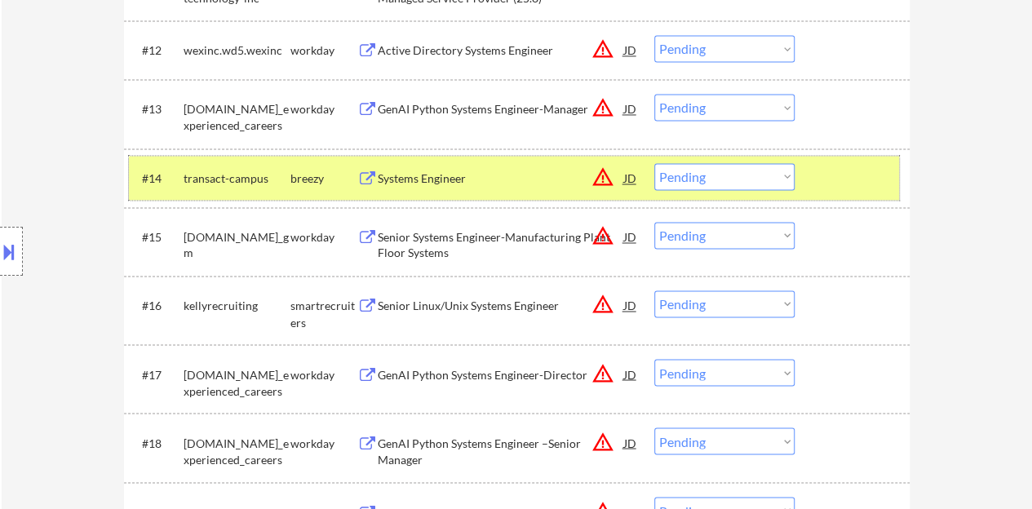
click at [718, 176] on select "Choose an option... Pending Applied Excluded (Questions) Excluded (Expired) Exc…" at bounding box center [724, 176] width 140 height 27
click at [654, 163] on select "Choose an option... Pending Applied Excluded (Questions) Excluded (Expired) Exc…" at bounding box center [724, 176] width 140 height 27
select select ""pending""
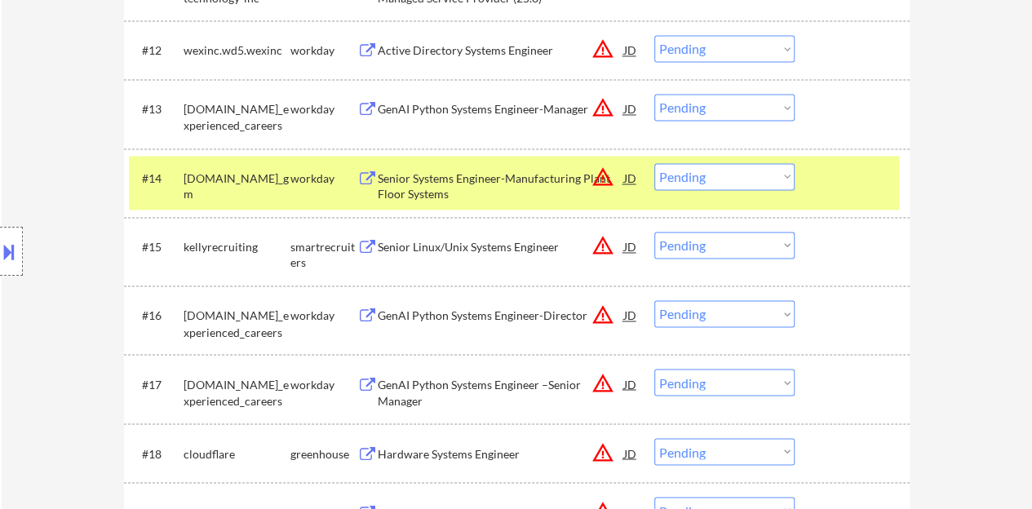
click at [839, 177] on div at bounding box center [854, 177] width 72 height 29
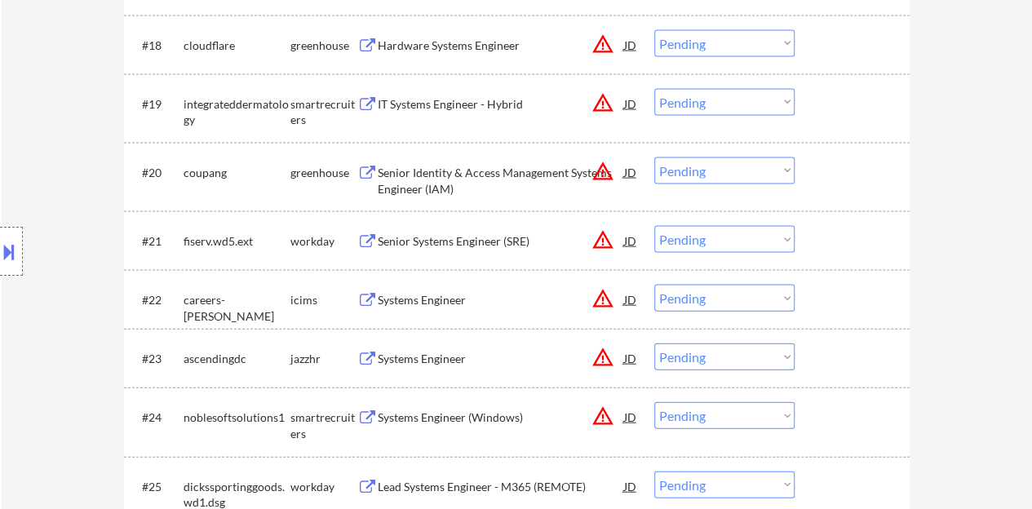
scroll to position [1713, 0]
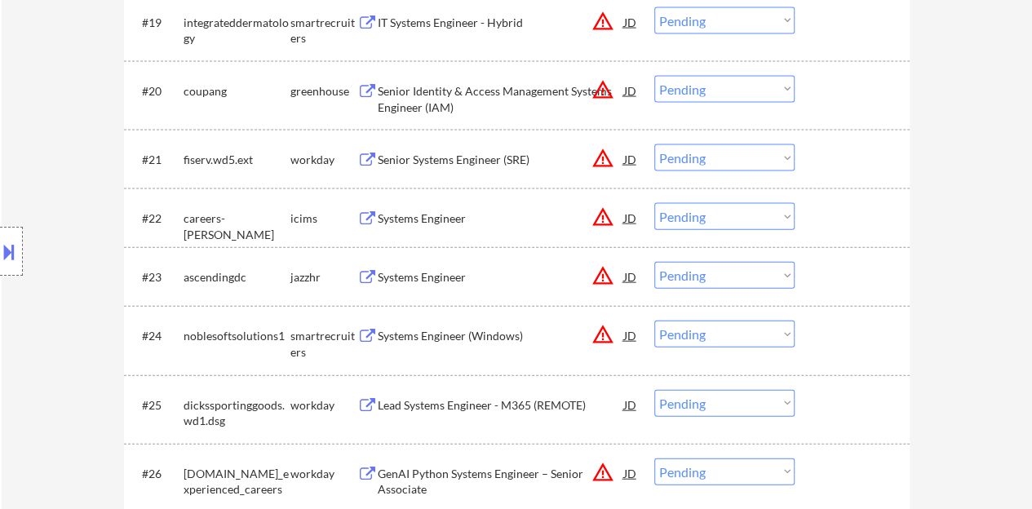
click at [625, 275] on div "JD" at bounding box center [630, 276] width 16 height 29
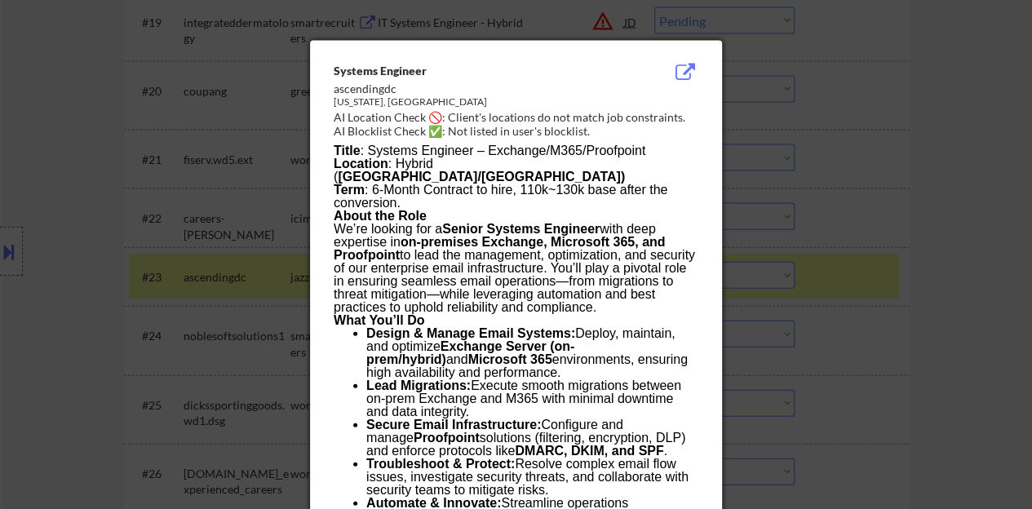
click at [204, 247] on div at bounding box center [516, 254] width 1032 height 509
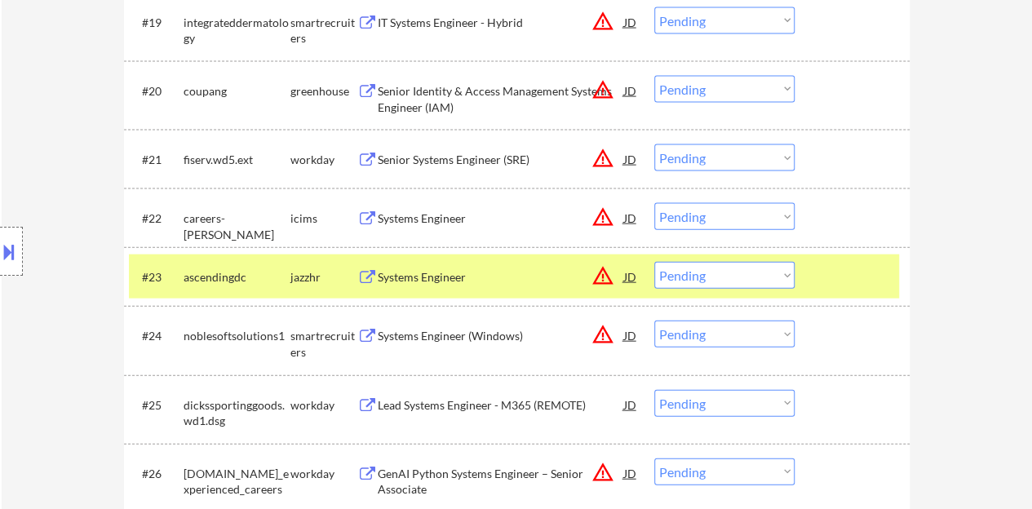
click at [2, 243] on button at bounding box center [9, 251] width 18 height 27
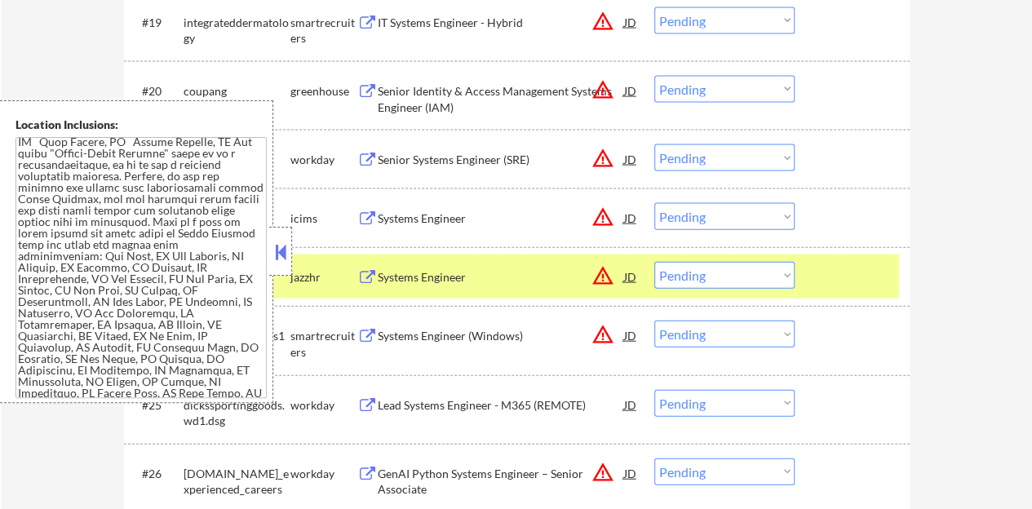
click at [285, 255] on button at bounding box center [281, 252] width 18 height 24
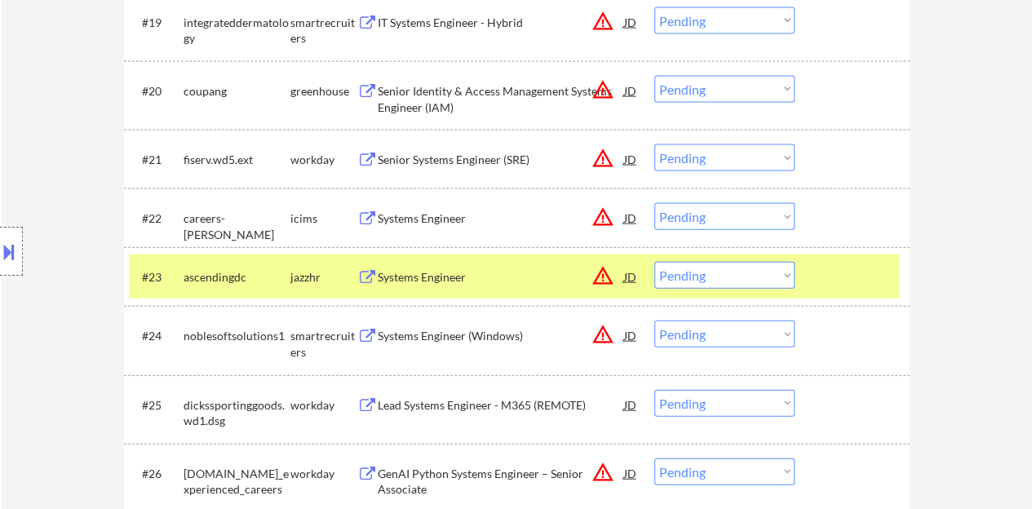
click at [434, 285] on div "Systems Engineer" at bounding box center [501, 276] width 246 height 29
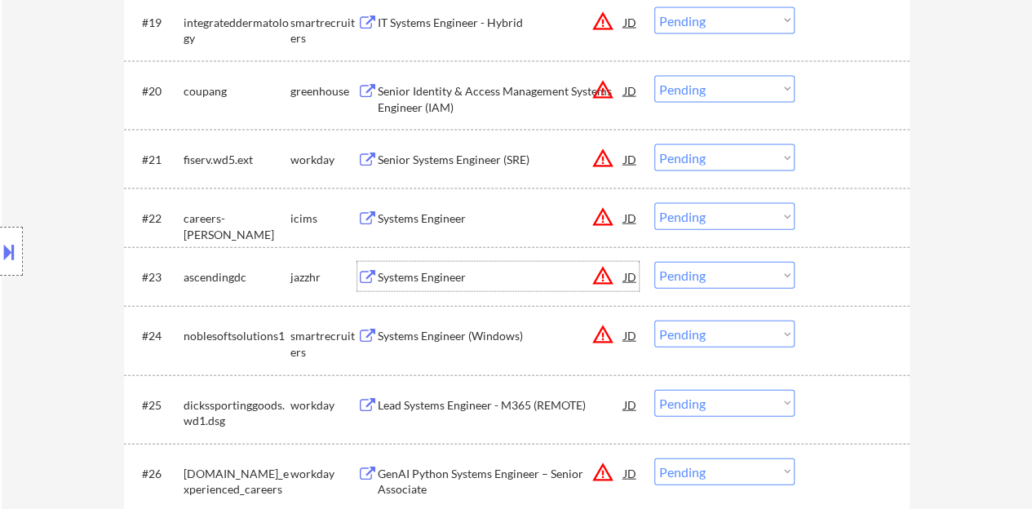
click at [895, 260] on div "#23 ascendingdc jazzhr Systems Engineer JD warning_amber Choose an option... Pe…" at bounding box center [514, 276] width 770 height 44
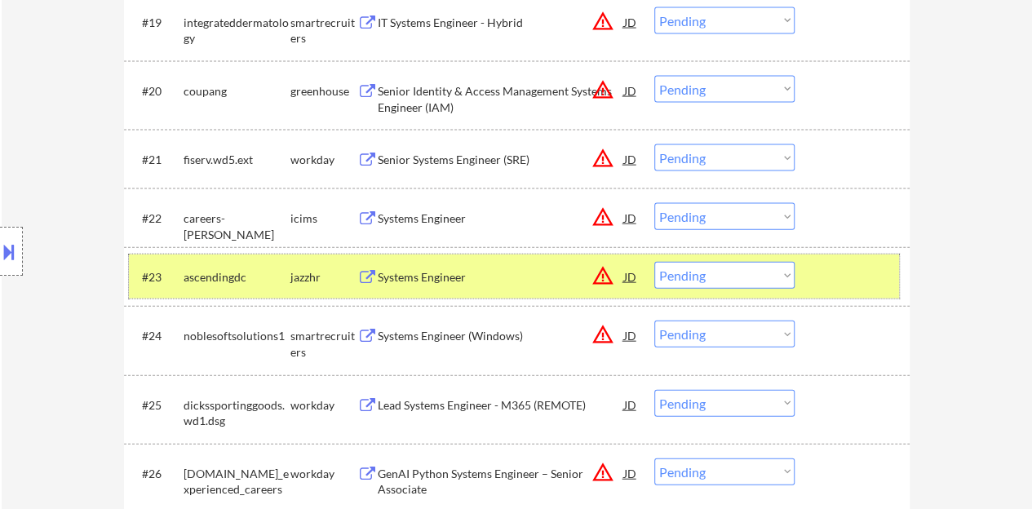
click at [754, 284] on select "Choose an option... Pending Applied Excluded (Questions) Excluded (Expired) Exc…" at bounding box center [724, 275] width 140 height 27
click at [654, 262] on select "Choose an option... Pending Applied Excluded (Questions) Excluded (Expired) Exc…" at bounding box center [724, 275] width 140 height 27
select select ""pending""
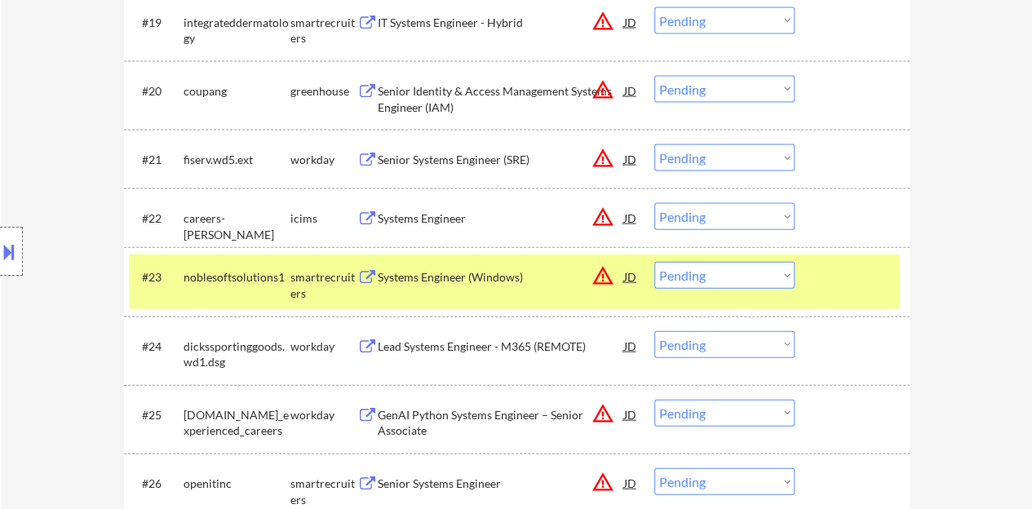
click at [863, 275] on div at bounding box center [854, 276] width 72 height 29
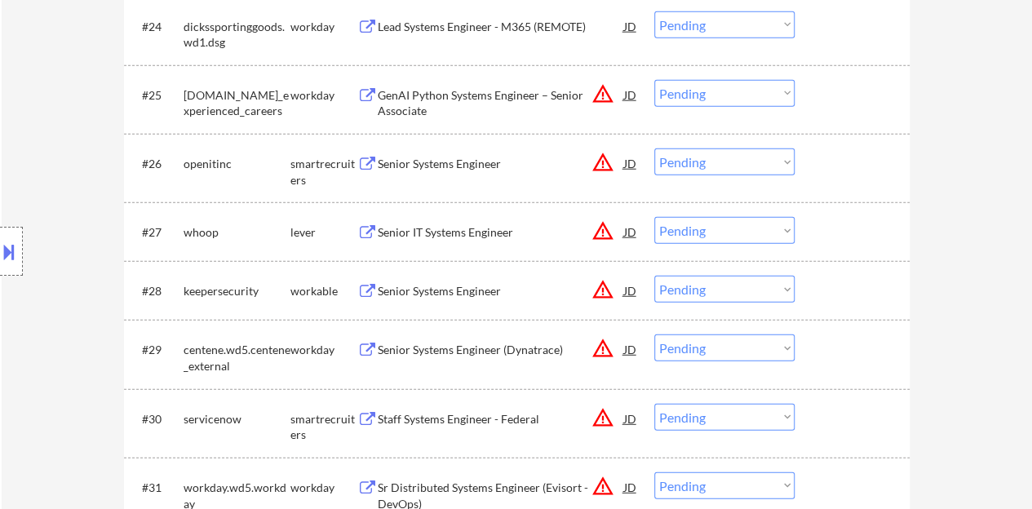
scroll to position [2039, 0]
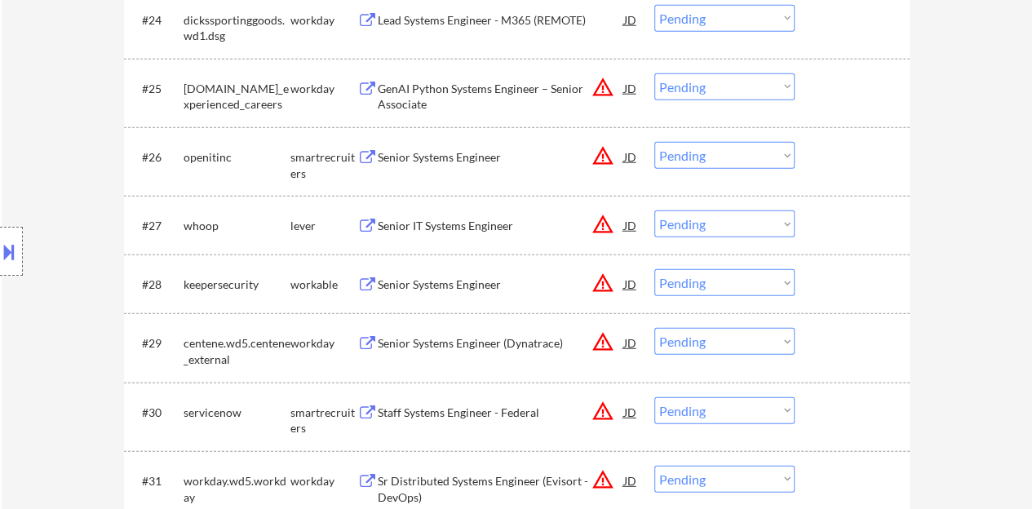
click at [634, 157] on div "JD" at bounding box center [630, 156] width 16 height 29
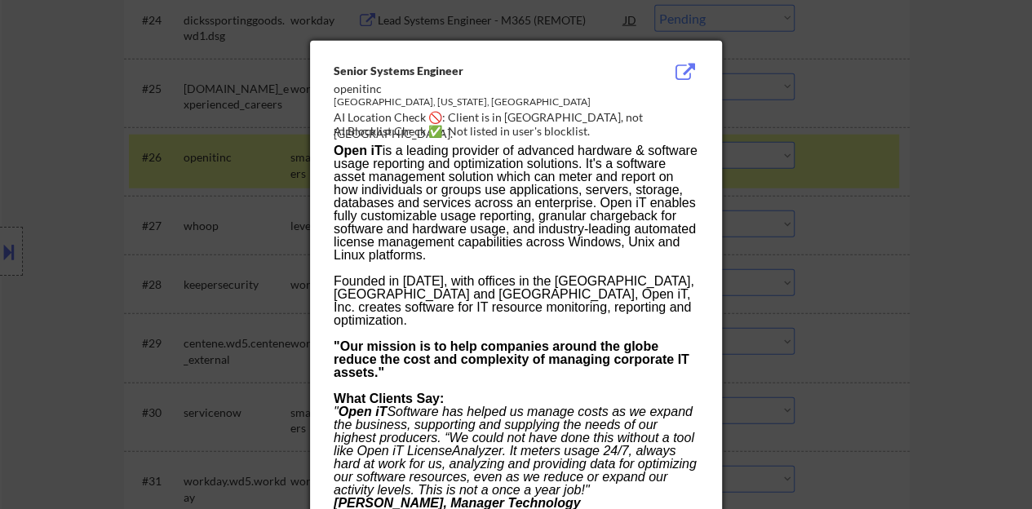
click at [877, 224] on div at bounding box center [516, 254] width 1032 height 509
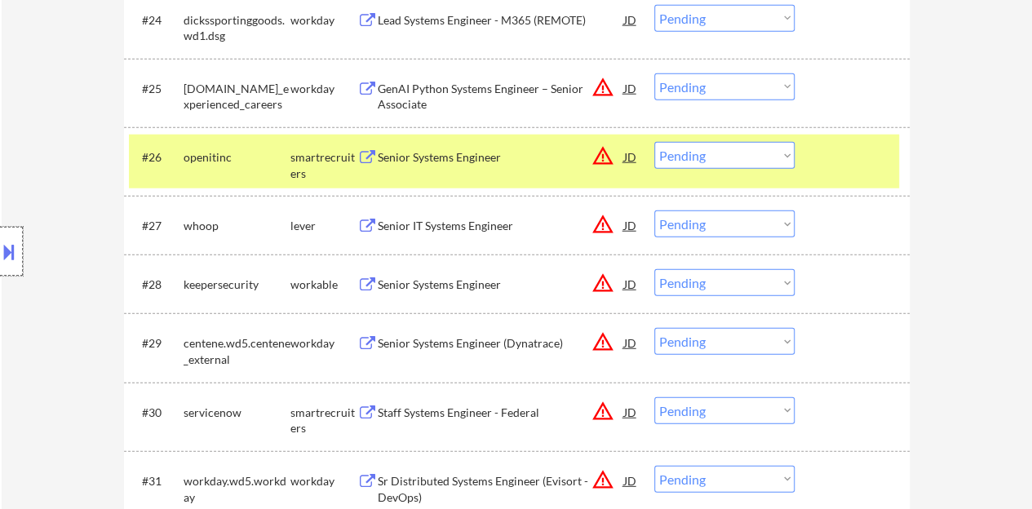
click at [0, 237] on div at bounding box center [11, 251] width 23 height 49
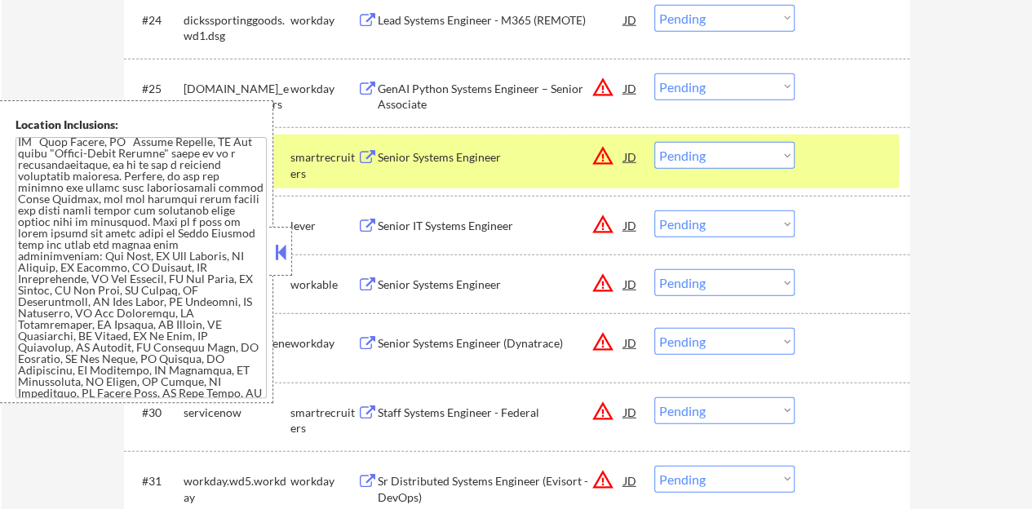
scroll to position [1421, 0]
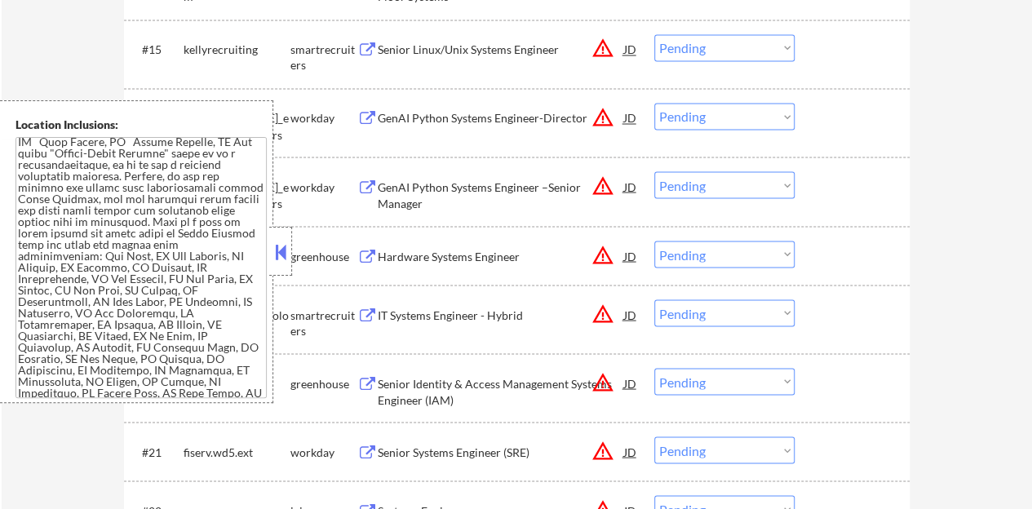
click at [284, 249] on button at bounding box center [281, 252] width 18 height 24
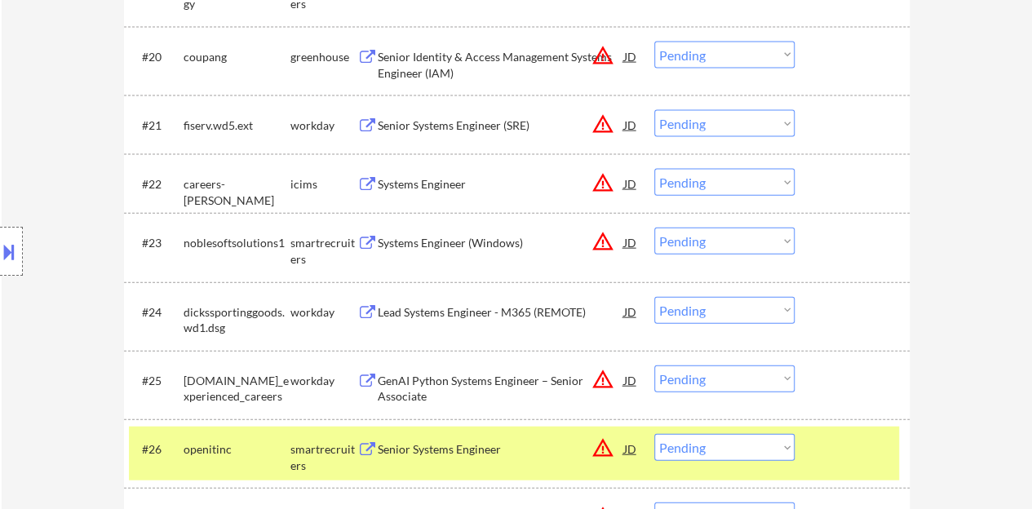
scroll to position [1991, 0]
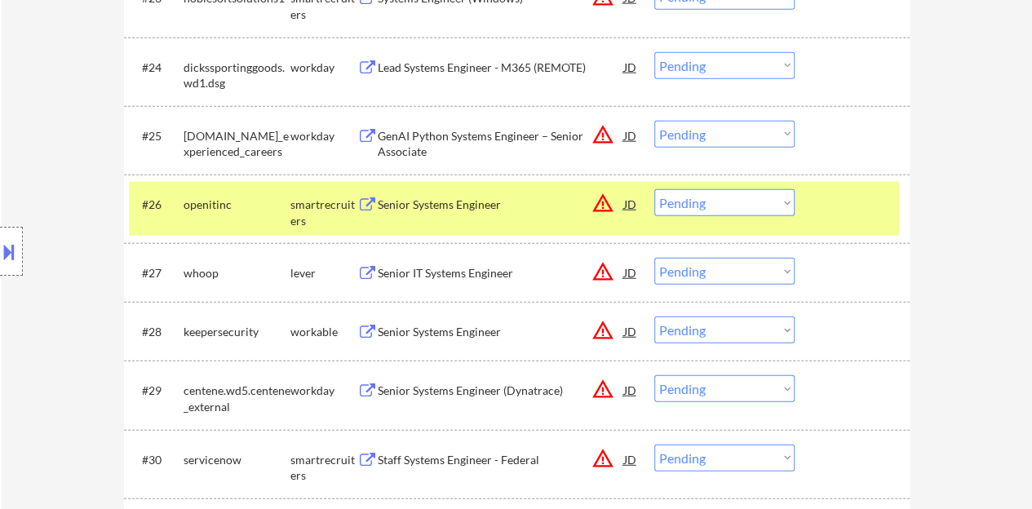
click at [482, 197] on div "Senior Systems Engineer" at bounding box center [501, 205] width 246 height 16
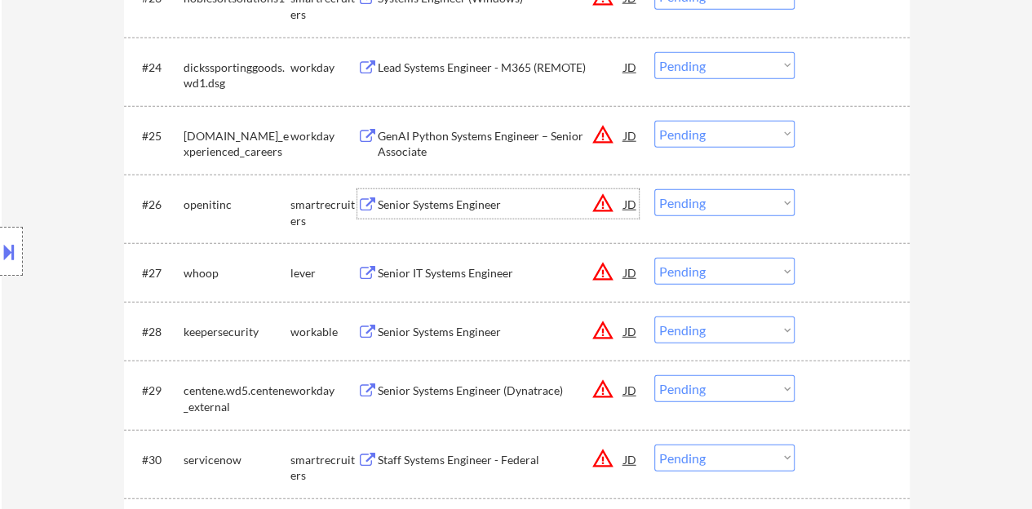
click at [854, 210] on div at bounding box center [854, 203] width 72 height 29
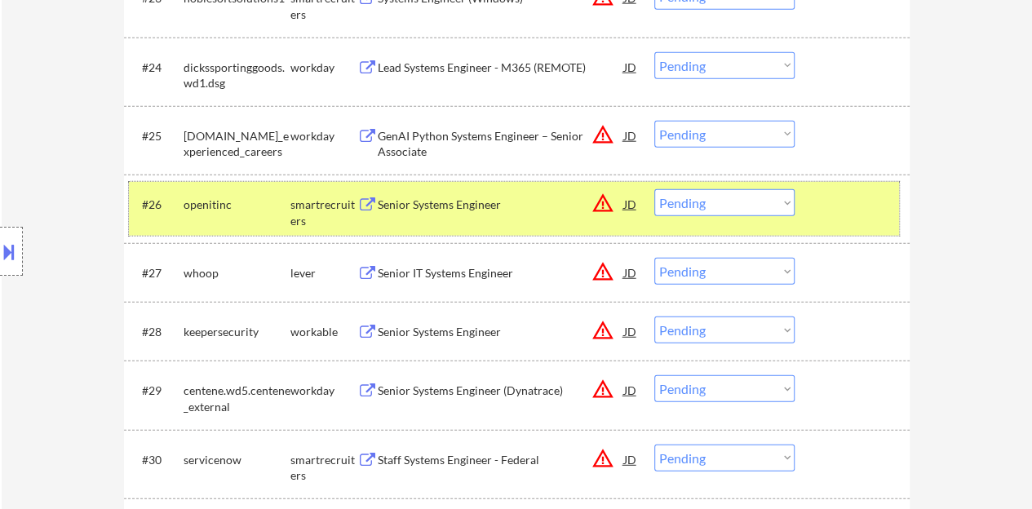
click at [719, 206] on select "Choose an option... Pending Applied Excluded (Questions) Excluded (Expired) Exc…" at bounding box center [724, 202] width 140 height 27
click at [654, 189] on select "Choose an option... Pending Applied Excluded (Questions) Excluded (Expired) Exc…" at bounding box center [724, 202] width 140 height 27
select select ""pending""
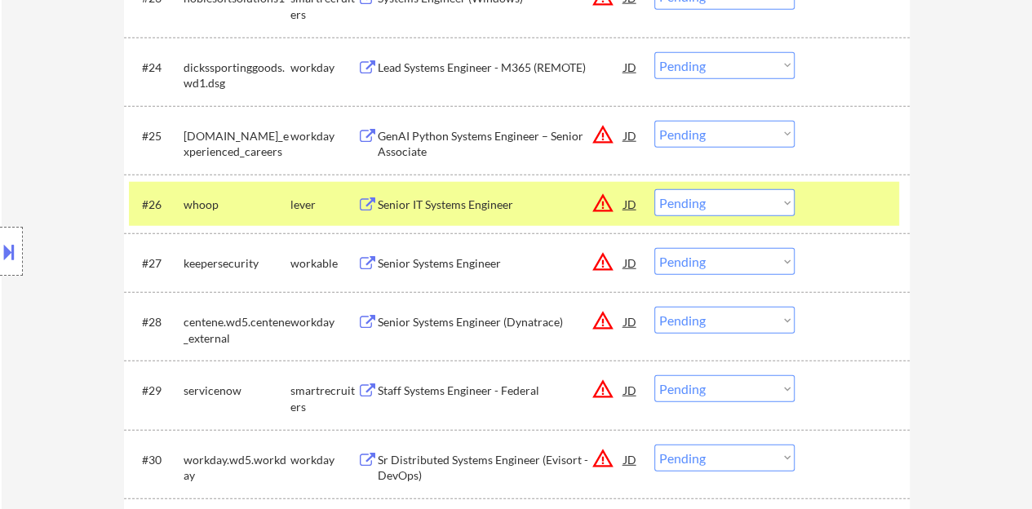
click at [822, 214] on div at bounding box center [854, 203] width 72 height 29
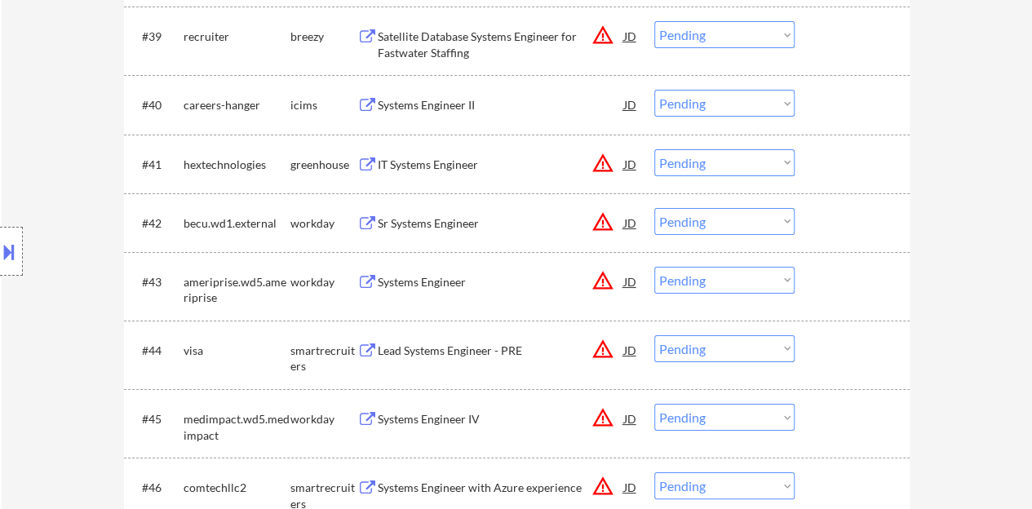
scroll to position [2970, 0]
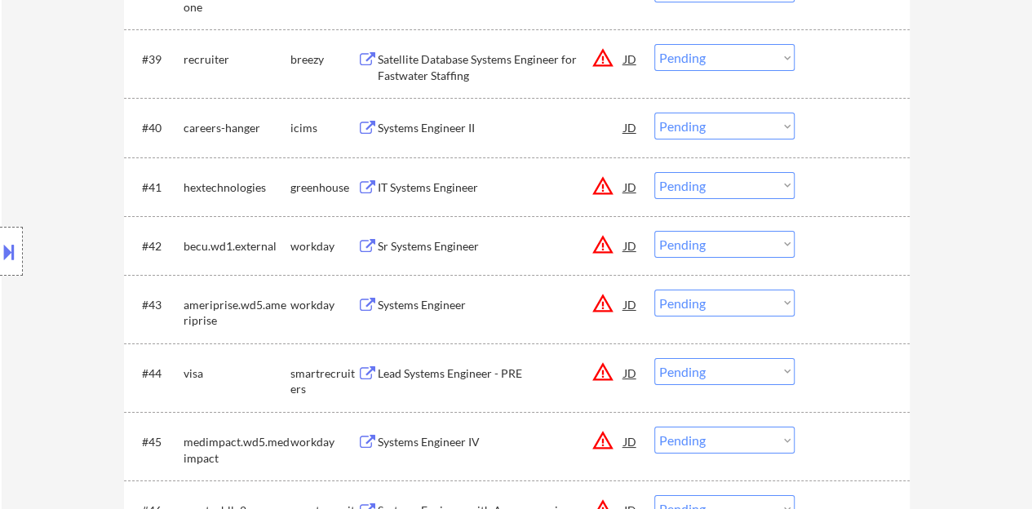
click at [630, 307] on div "JD" at bounding box center [630, 304] width 16 height 29
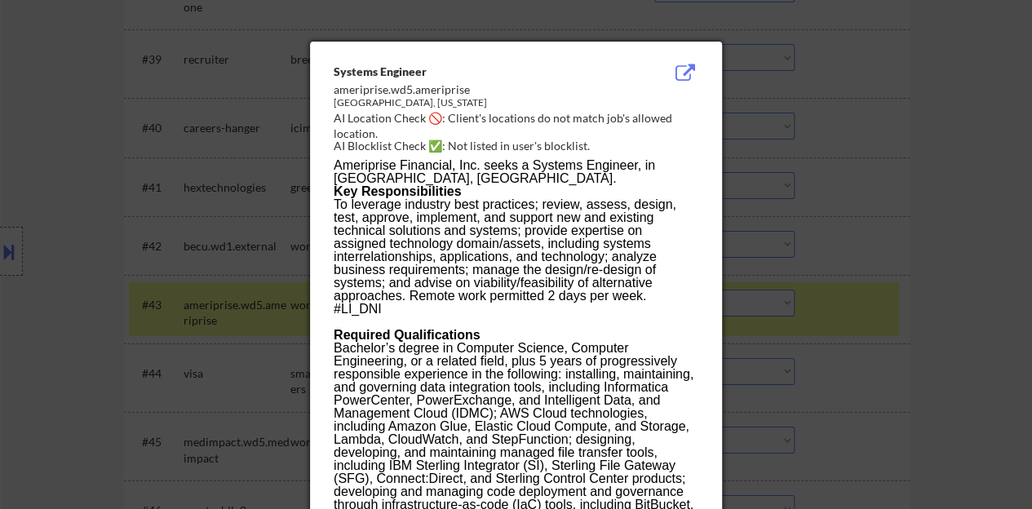
click at [126, 259] on div at bounding box center [516, 254] width 1032 height 509
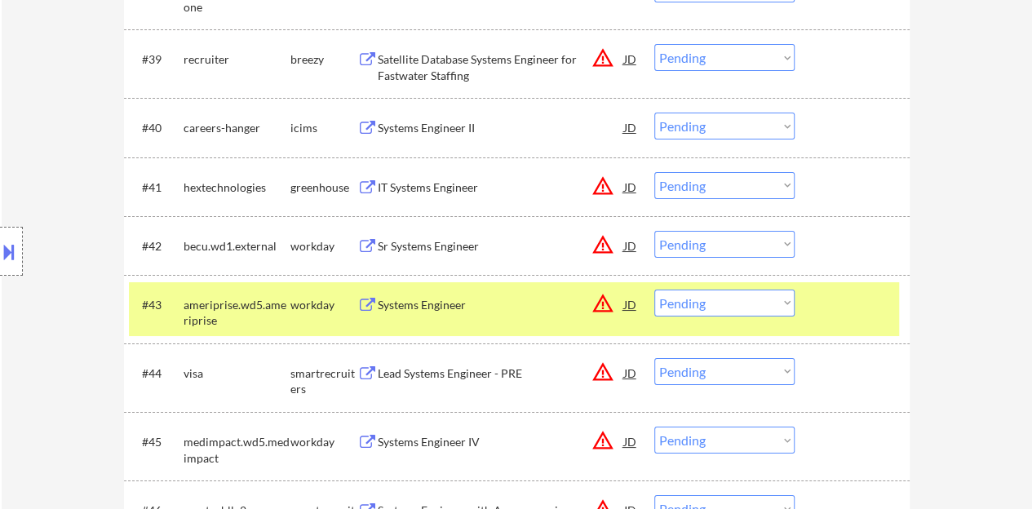
click at [7, 246] on button at bounding box center [9, 251] width 18 height 27
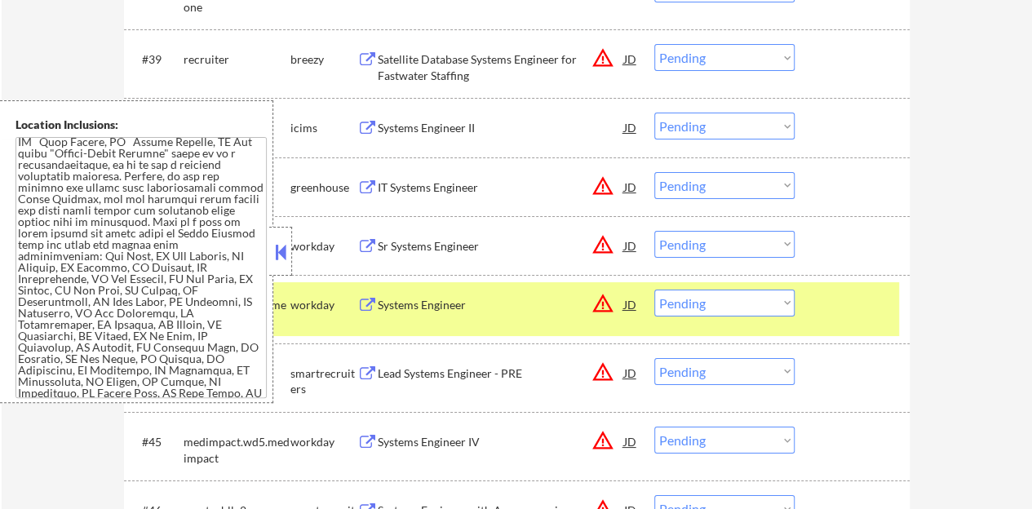
scroll to position [223, 0]
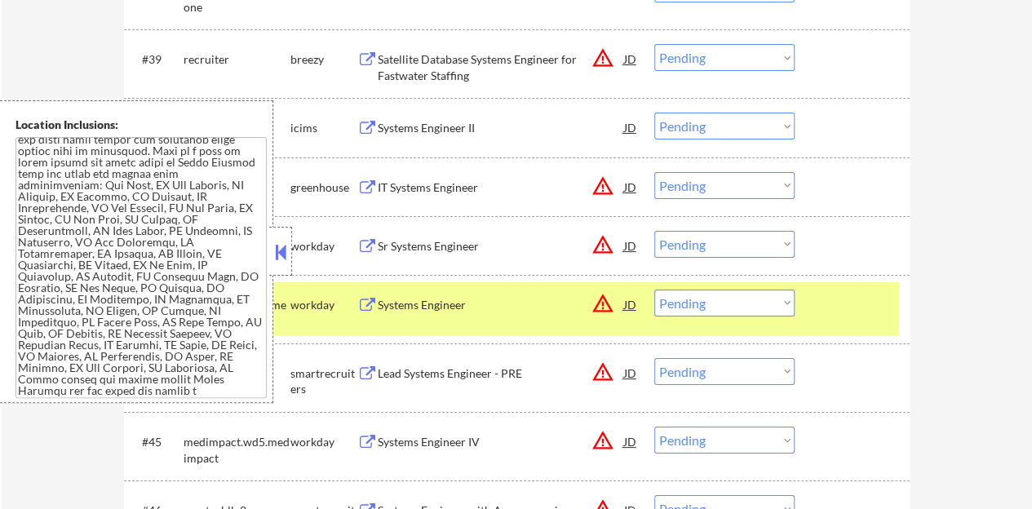
click at [287, 247] on button at bounding box center [281, 252] width 18 height 24
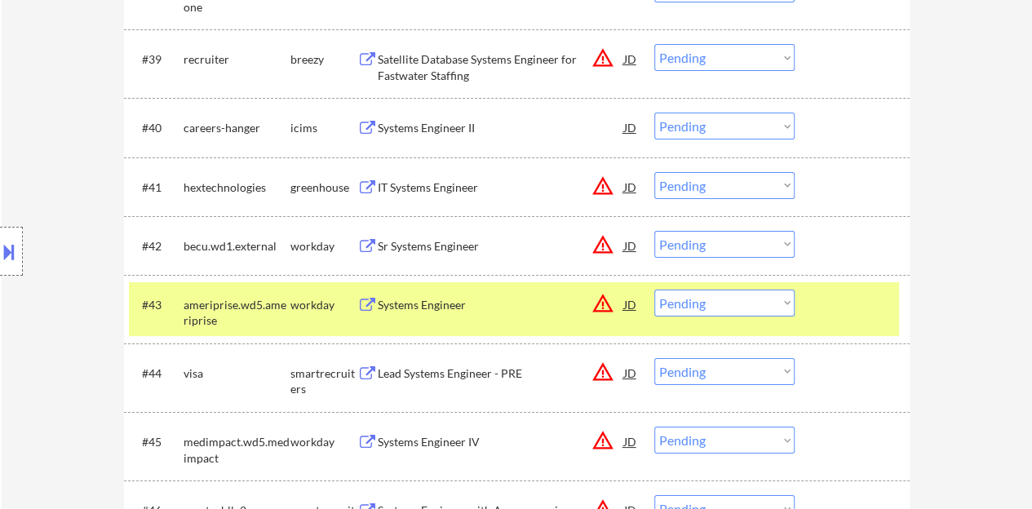
click at [446, 298] on div "Systems Engineer" at bounding box center [501, 305] width 246 height 16
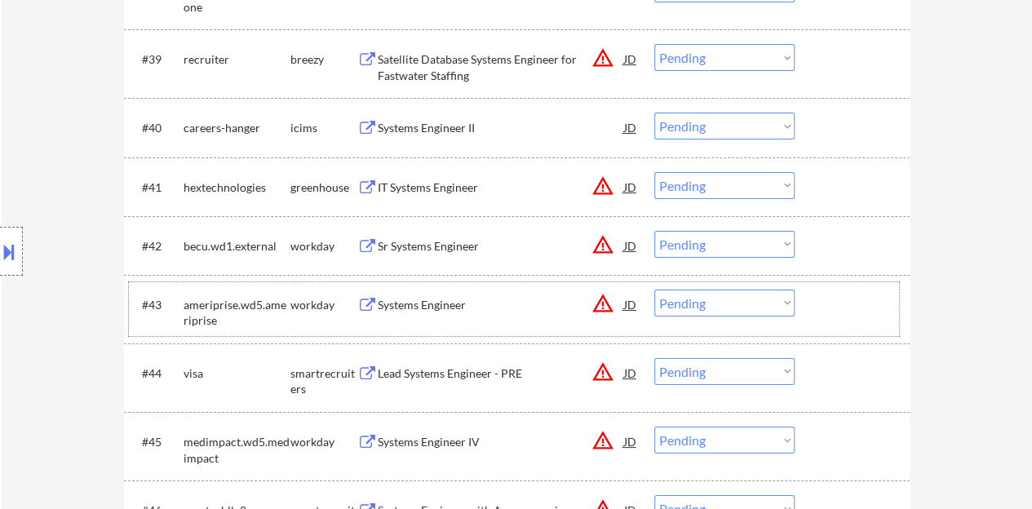
click at [825, 293] on div at bounding box center [854, 304] width 72 height 29
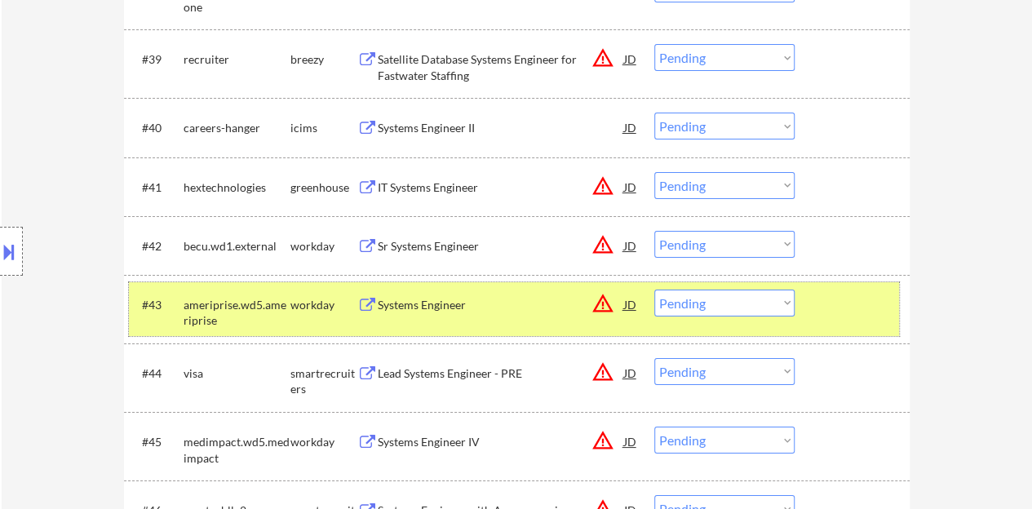
click at [718, 301] on select "Choose an option... Pending Applied Excluded (Questions) Excluded (Expired) Exc…" at bounding box center [724, 303] width 140 height 27
click at [654, 290] on select "Choose an option... Pending Applied Excluded (Questions) Excluded (Expired) Exc…" at bounding box center [724, 303] width 140 height 27
select select ""pending""
